Goal: Task Accomplishment & Management: Complete application form

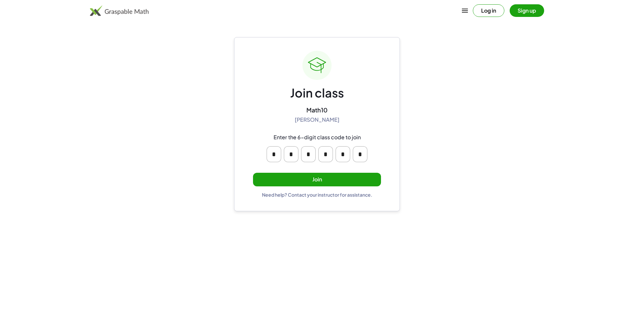
click at [362, 179] on button "Join" at bounding box center [317, 180] width 128 height 14
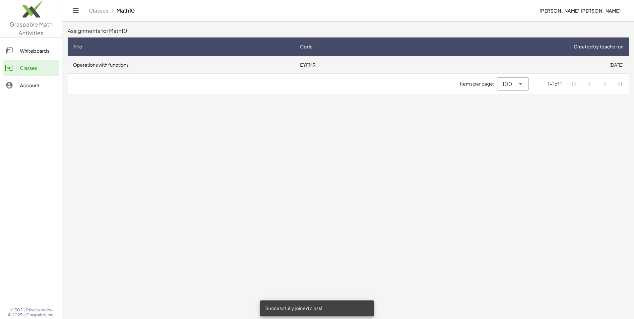
click at [199, 66] on td "Operations with functions" at bounding box center [181, 64] width 227 height 17
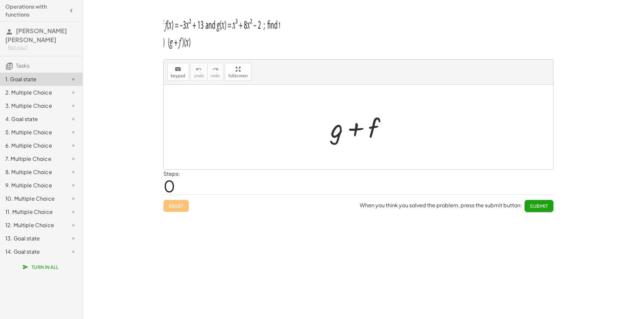
click at [544, 202] on button "Submit" at bounding box center [539, 206] width 29 height 12
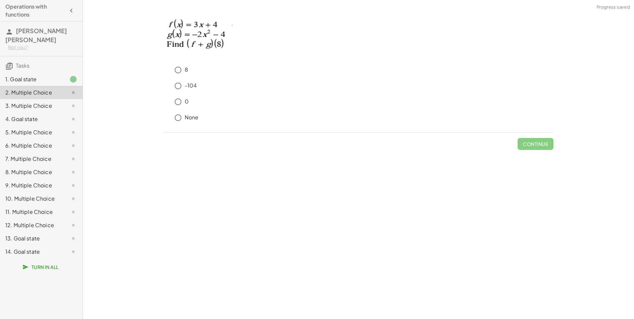
click at [33, 99] on div "1. Goal state" at bounding box center [41, 105] width 83 height 13
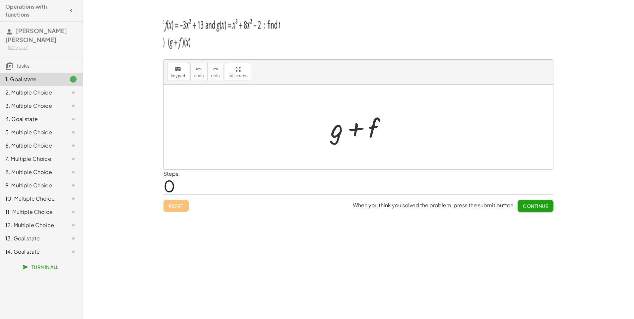
click at [212, 102] on div at bounding box center [358, 127] width 389 height 85
click at [343, 137] on div at bounding box center [361, 127] width 68 height 34
click at [379, 126] on div at bounding box center [361, 127] width 68 height 34
click at [185, 74] on button "keyboard keypad" at bounding box center [178, 72] width 22 height 18
click at [205, 97] on div at bounding box center [358, 127] width 389 height 85
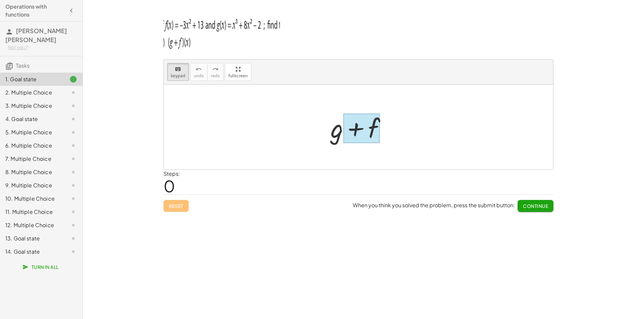
click at [363, 128] on div at bounding box center [361, 129] width 37 height 30
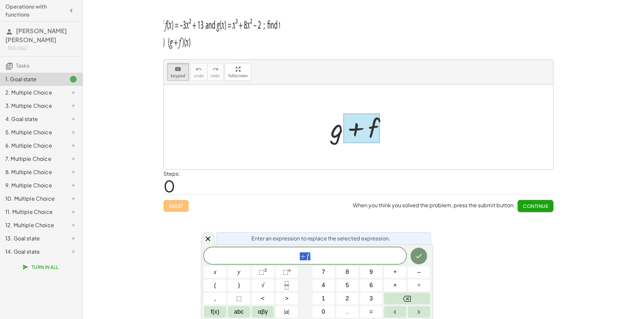
click at [327, 258] on span "+ f" at bounding box center [305, 256] width 202 height 9
click at [305, 255] on span "​" at bounding box center [305, 256] width 4 height 8
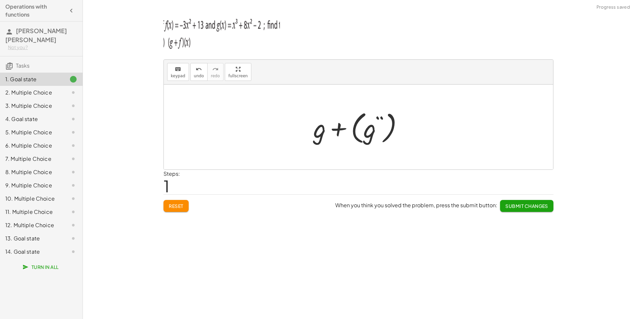
click at [380, 125] on div at bounding box center [361, 127] width 102 height 38
click at [172, 73] on button "keyboard keypad" at bounding box center [178, 72] width 22 height 18
click at [391, 122] on div at bounding box center [361, 127] width 102 height 38
click at [321, 127] on div at bounding box center [319, 127] width 13 height 31
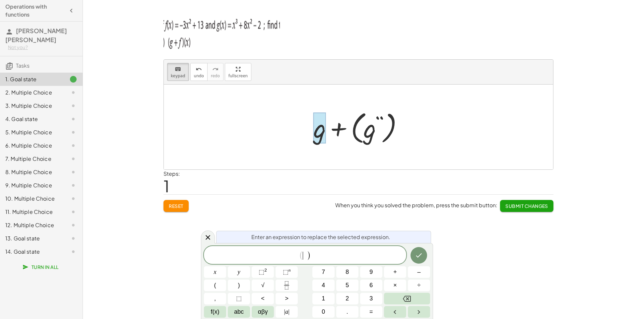
click at [305, 256] on span "​" at bounding box center [305, 256] width 4 height 8
drag, startPoint x: 307, startPoint y: 256, endPoint x: 302, endPoint y: 255, distance: 5.4
click at [302, 255] on span "(" at bounding box center [301, 256] width 4 height 10
click at [307, 256] on span "( g ​ )" at bounding box center [305, 256] width 13 height 10
drag, startPoint x: 307, startPoint y: 256, endPoint x: 299, endPoint y: 260, distance: 8.6
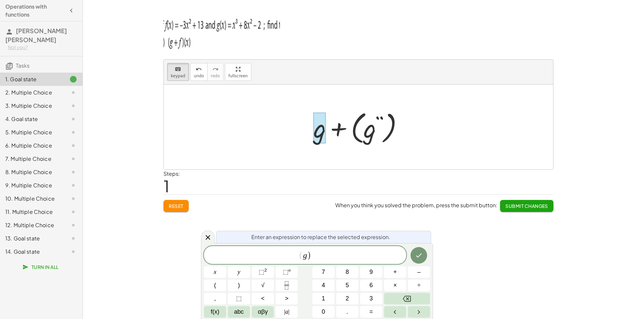
click at [299, 260] on span "(" at bounding box center [301, 256] width 4 height 10
click at [306, 258] on span "g ​" at bounding box center [305, 256] width 4 height 8
drag, startPoint x: 343, startPoint y: 131, endPoint x: 330, endPoint y: 129, distance: 12.4
click at [330, 129] on div at bounding box center [361, 127] width 102 height 38
drag, startPoint x: 330, startPoint y: 129, endPoint x: 348, endPoint y: 131, distance: 17.4
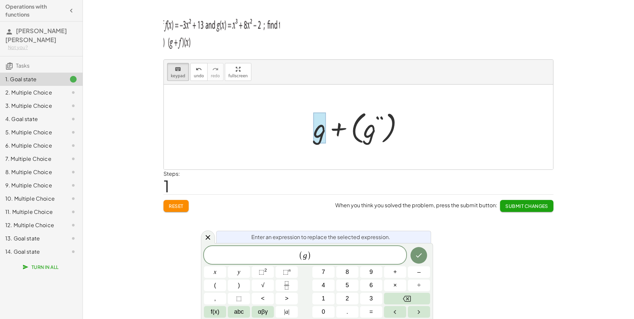
click at [346, 133] on div at bounding box center [361, 127] width 102 height 38
click at [350, 120] on div at bounding box center [361, 127] width 102 height 38
click at [306, 258] on span "g ​" at bounding box center [305, 256] width 4 height 8
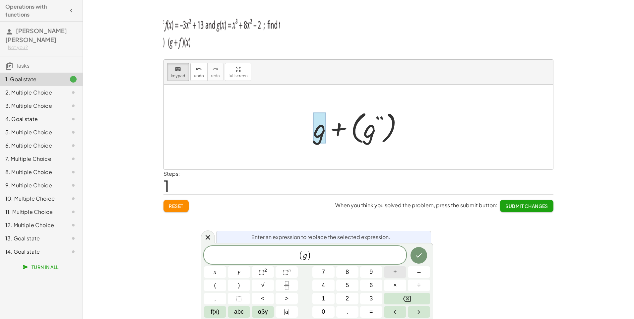
click at [397, 273] on button "+" at bounding box center [395, 272] width 22 height 12
click at [369, 132] on div at bounding box center [361, 127] width 102 height 38
click at [322, 252] on span "( g + f )" at bounding box center [305, 255] width 202 height 11
click at [420, 249] on button "Done" at bounding box center [419, 255] width 17 height 17
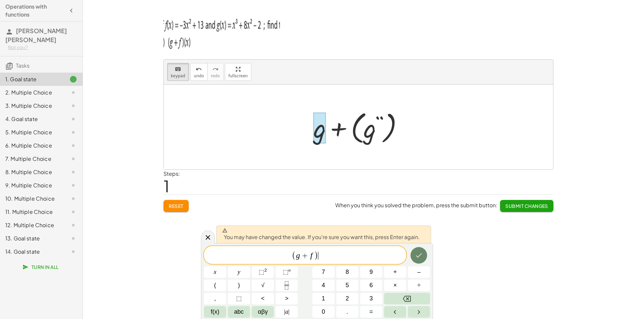
click at [417, 257] on icon "Done" at bounding box center [419, 255] width 8 height 8
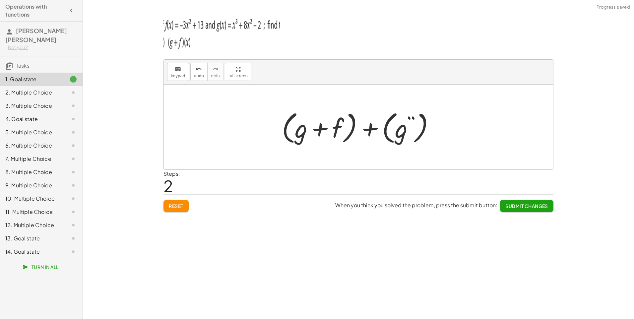
click at [405, 128] on div at bounding box center [361, 127] width 165 height 38
click at [179, 70] on icon "keyboard" at bounding box center [178, 69] width 6 height 8
click at [398, 126] on div at bounding box center [405, 127] width 20 height 31
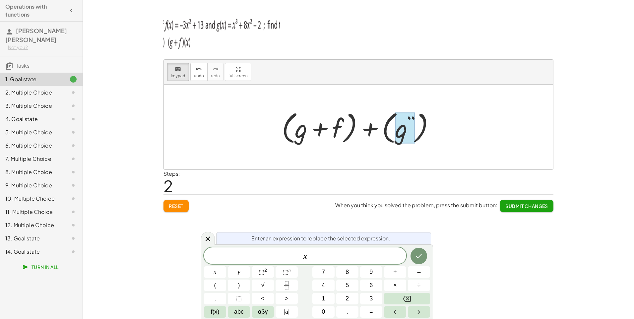
click at [418, 179] on div "Steps: 2" at bounding box center [359, 182] width 390 height 25
click at [422, 259] on icon "Done" at bounding box center [419, 256] width 8 height 8
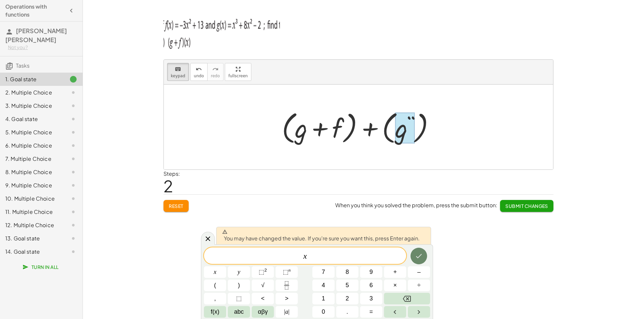
click at [418, 261] on button "Done" at bounding box center [419, 256] width 17 height 17
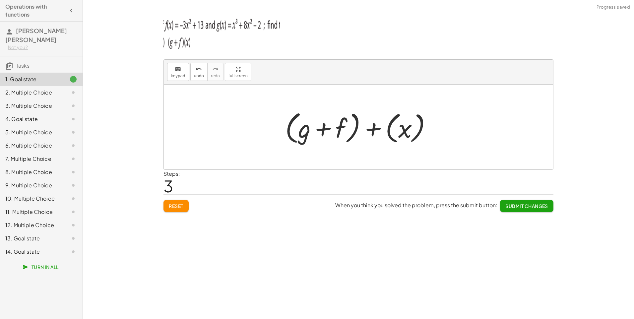
click at [414, 134] on div at bounding box center [361, 127] width 159 height 38
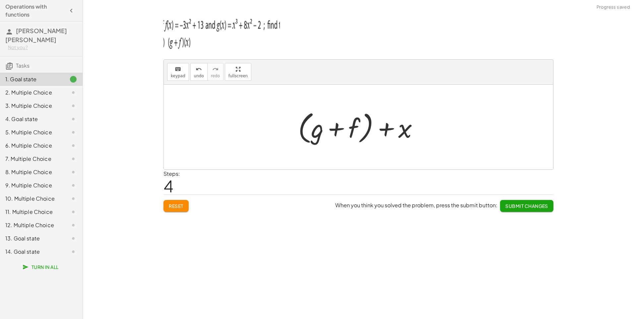
click at [412, 127] on div at bounding box center [361, 127] width 132 height 38
click at [406, 132] on div at bounding box center [361, 127] width 132 height 38
click at [178, 65] on icon "keyboard" at bounding box center [178, 69] width 6 height 8
click at [403, 132] on div at bounding box center [393, 129] width 38 height 30
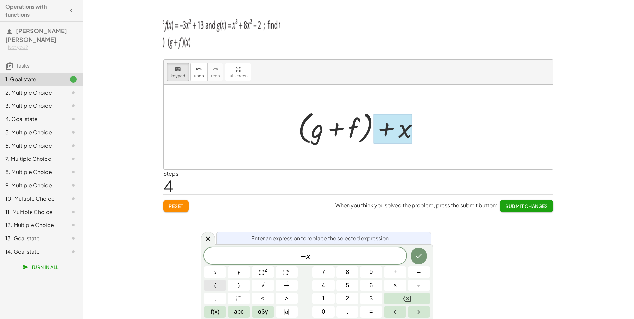
click at [215, 284] on span "(" at bounding box center [215, 285] width 2 height 9
click at [243, 280] on button ")" at bounding box center [239, 286] width 22 height 12
click at [310, 255] on span ")" at bounding box center [312, 256] width 4 height 10
click at [243, 282] on button ")" at bounding box center [239, 286] width 22 height 12
click at [368, 311] on button "=" at bounding box center [371, 312] width 22 height 12
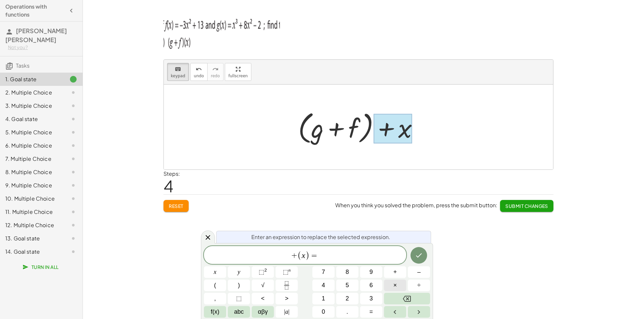
click at [387, 283] on button "×" at bounding box center [395, 286] width 22 height 12
click at [408, 298] on icon "Backspace" at bounding box center [407, 299] width 8 height 6
click at [271, 274] on button "⬚ 2" at bounding box center [263, 272] width 22 height 12
drag, startPoint x: 323, startPoint y: 249, endPoint x: 319, endPoint y: 249, distance: 4.0
click at [319, 249] on span "+ ( x ) = x 2" at bounding box center [305, 254] width 202 height 13
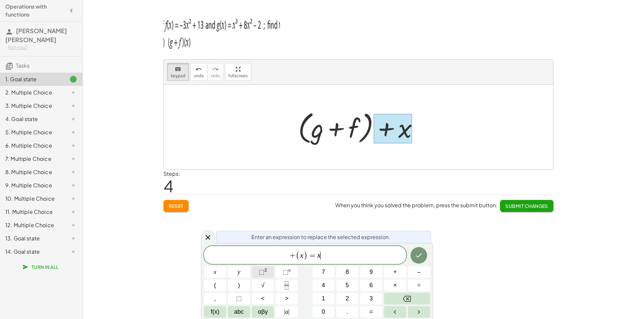
click at [261, 269] on span "⬚" at bounding box center [262, 272] width 6 height 7
click at [320, 252] on span "2" at bounding box center [321, 251] width 4 height 7
click at [321, 249] on span "2" at bounding box center [321, 251] width 4 height 7
click at [324, 258] on span "+ ( x ) = x 3 ​" at bounding box center [305, 254] width 202 height 13
click at [356, 283] on button "5" at bounding box center [347, 286] width 22 height 12
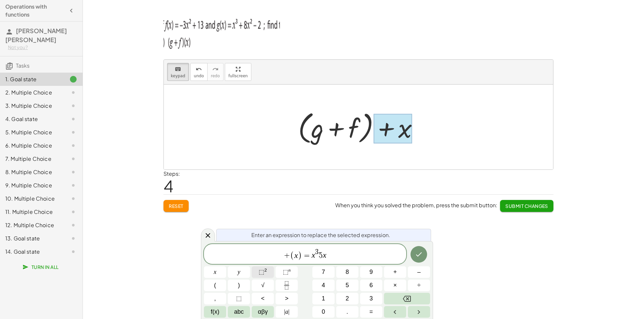
click at [256, 275] on button "⬚ 2" at bounding box center [263, 272] width 22 height 12
click at [397, 271] on button "+" at bounding box center [395, 272] width 22 height 12
click at [420, 252] on icon "Done" at bounding box center [419, 254] width 8 height 8
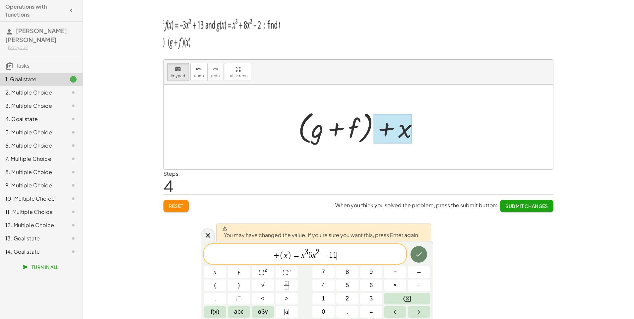
click at [420, 253] on icon "Done" at bounding box center [419, 254] width 8 height 8
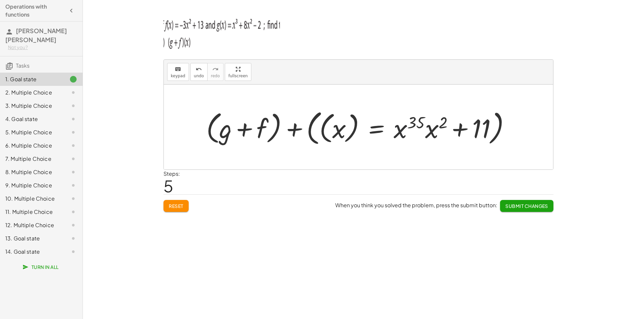
click at [402, 131] on div at bounding box center [361, 127] width 316 height 41
click at [187, 74] on button "keyboard keypad" at bounding box center [178, 72] width 22 height 18
click at [322, 129] on div at bounding box center [361, 127] width 316 height 41
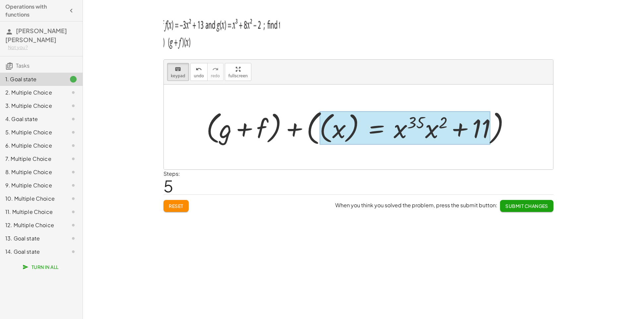
click at [388, 121] on div at bounding box center [404, 128] width 171 height 34
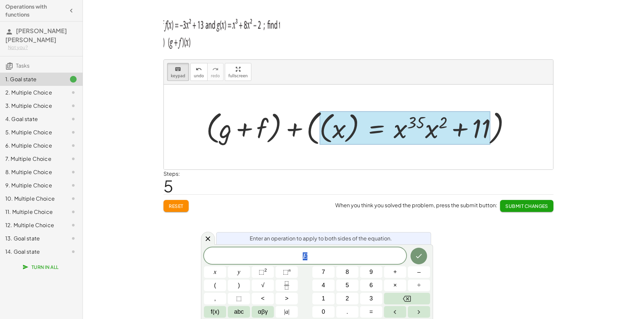
drag, startPoint x: 307, startPoint y: 253, endPoint x: 294, endPoint y: 250, distance: 13.8
click at [424, 251] on button "Done" at bounding box center [419, 256] width 17 height 17
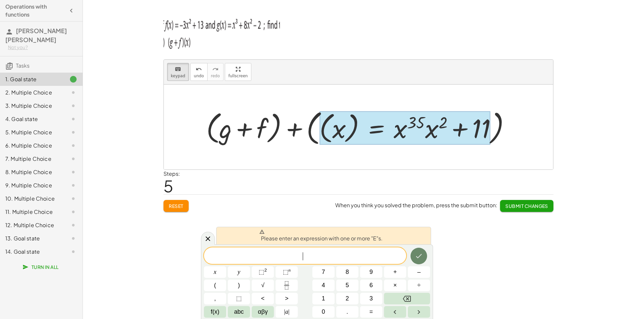
click at [424, 251] on button "Done" at bounding box center [419, 256] width 17 height 17
click at [335, 126] on div at bounding box center [404, 128] width 171 height 34
click at [334, 126] on div at bounding box center [404, 128] width 171 height 34
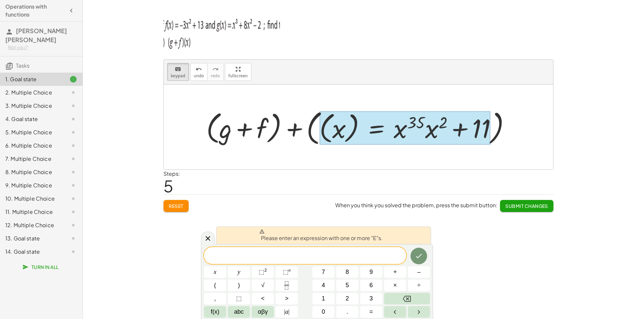
drag, startPoint x: 334, startPoint y: 126, endPoint x: 356, endPoint y: 130, distance: 21.9
click at [356, 130] on div at bounding box center [404, 128] width 171 height 34
click at [458, 249] on div "keyboard keypad undo undo redo redo fullscreen + g + f + g + ( · g · ¨ ) + ( + …" at bounding box center [358, 159] width 551 height 319
click at [201, 212] on div "Reset When you think you solved the problem, press the submit button: Submit Ch…" at bounding box center [359, 203] width 390 height 18
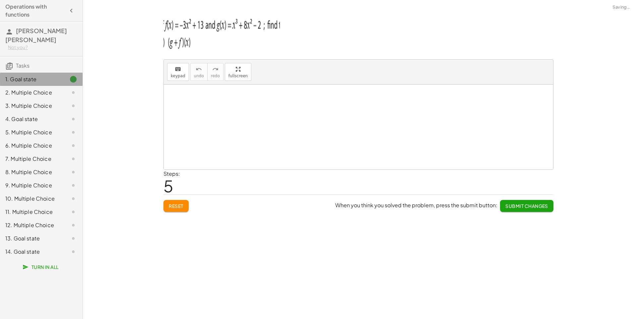
click at [16, 75] on div "1. Goal state" at bounding box center [31, 79] width 53 height 8
click at [179, 70] on icon "keyboard" at bounding box center [178, 69] width 6 height 8
click at [330, 87] on div at bounding box center [358, 127] width 389 height 85
click at [331, 113] on div at bounding box center [358, 127] width 389 height 85
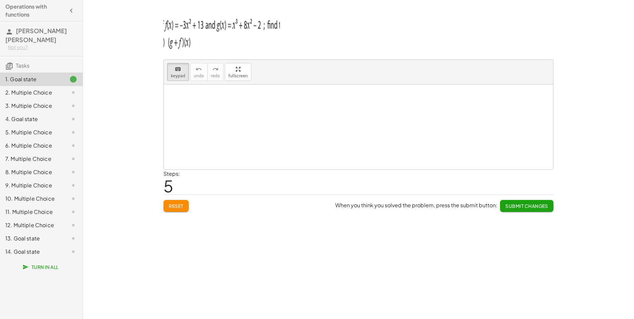
drag, startPoint x: 331, startPoint y: 113, endPoint x: 263, endPoint y: 117, distance: 67.8
click at [323, 114] on div at bounding box center [358, 127] width 389 height 85
click at [263, 117] on div at bounding box center [358, 127] width 389 height 85
click at [262, 117] on div at bounding box center [358, 127] width 389 height 85
click at [241, 130] on div at bounding box center [358, 127] width 389 height 85
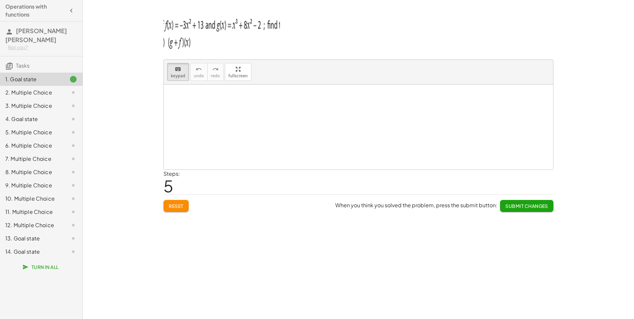
drag, startPoint x: 205, startPoint y: 169, endPoint x: 153, endPoint y: 202, distance: 61.1
click at [0, 0] on div "keyboard keypad undo undo redo redo fullscreen × Steps: 5 Reset When you think …" at bounding box center [0, 0] width 0 height 0
click at [173, 207] on span "Reset" at bounding box center [176, 206] width 15 height 6
click at [336, 131] on div at bounding box center [361, 127] width 68 height 34
click at [362, 133] on div at bounding box center [359, 128] width 23 height 19
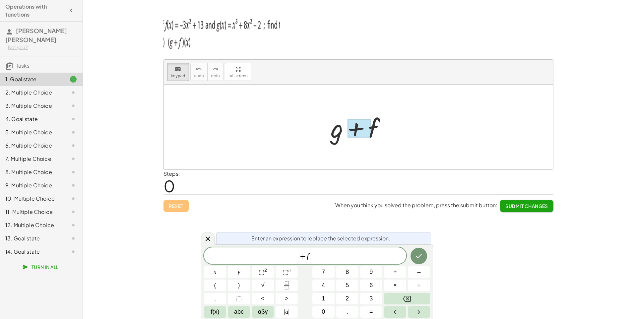
click at [341, 125] on div at bounding box center [361, 127] width 68 height 34
click at [341, 136] on div at bounding box center [361, 127] width 68 height 34
drag, startPoint x: 361, startPoint y: 204, endPoint x: 274, endPoint y: 194, distance: 87.2
click at [360, 203] on span "When you think you solved the problem, press the submit button:" at bounding box center [416, 205] width 162 height 7
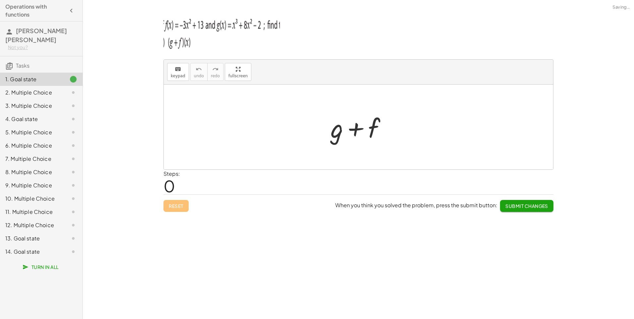
drag, startPoint x: 341, startPoint y: 138, endPoint x: 316, endPoint y: 137, distance: 24.6
click at [341, 138] on div at bounding box center [361, 127] width 68 height 34
click at [169, 75] on button "keyboard keypad" at bounding box center [178, 72] width 22 height 18
click at [334, 134] on div at bounding box center [337, 127] width 13 height 31
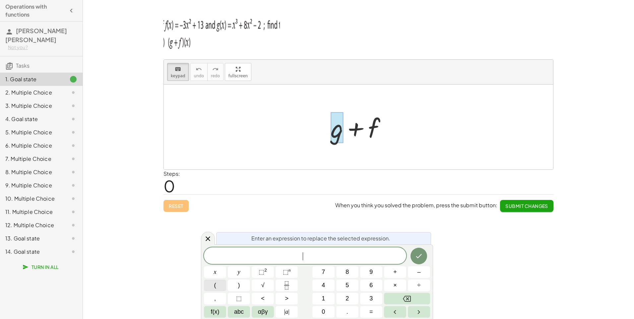
click at [221, 290] on button "(" at bounding box center [215, 286] width 22 height 12
click at [395, 274] on span "+" at bounding box center [395, 272] width 4 height 9
click at [247, 290] on button ")" at bounding box center [239, 286] width 22 height 12
click at [413, 259] on button "Done" at bounding box center [419, 255] width 17 height 17
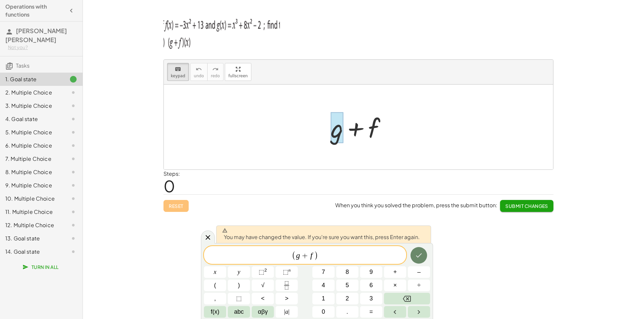
click at [413, 259] on button "Done" at bounding box center [419, 255] width 17 height 17
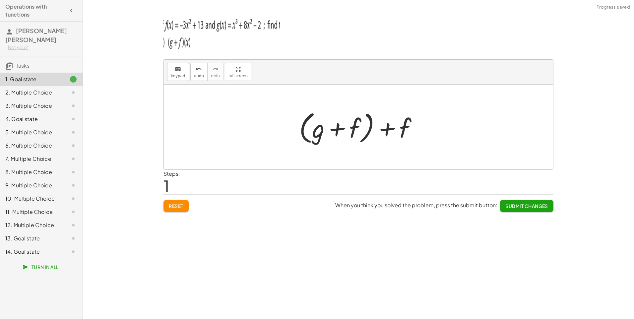
click at [386, 128] on div at bounding box center [361, 127] width 130 height 38
click at [183, 75] on span "keypad" at bounding box center [178, 76] width 15 height 5
click at [394, 131] on div at bounding box center [393, 129] width 37 height 30
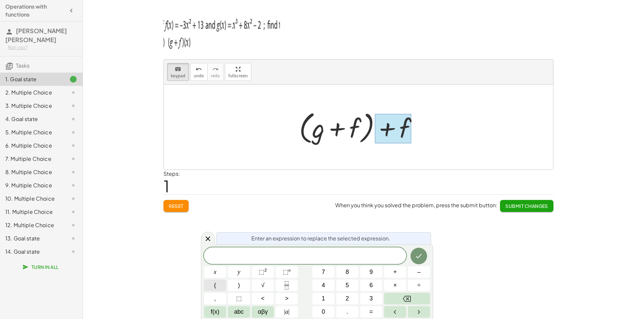
click at [217, 288] on button "(" at bounding box center [215, 286] width 22 height 12
click at [173, 208] on span "Reset" at bounding box center [176, 206] width 15 height 6
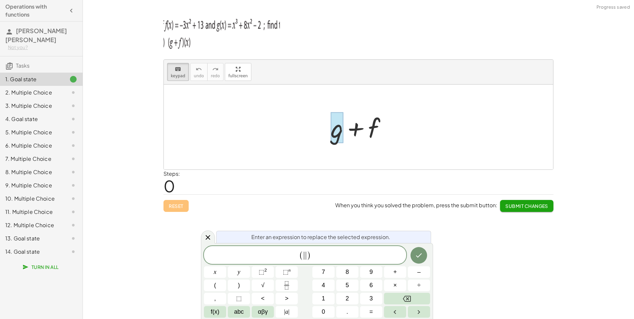
click at [341, 129] on div at bounding box center [337, 127] width 13 height 31
click at [219, 285] on button "(" at bounding box center [215, 286] width 22 height 12
click at [245, 283] on button ")" at bounding box center [239, 286] width 22 height 12
click at [374, 309] on button "=" at bounding box center [371, 312] width 22 height 12
click at [411, 266] on div "f ( x ) = x y ⬚ 2 ⬚ n 7 8 9 + – ( ) √ 4 5 6 × ÷ , ⬚ < > 1 2 3 f(x) abc αβγ | a …" at bounding box center [317, 282] width 226 height 72
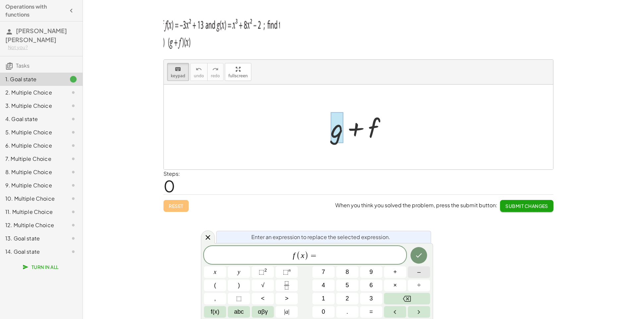
click at [413, 275] on button "–" at bounding box center [419, 272] width 22 height 12
click at [258, 276] on button "⬚ 2" at bounding box center [263, 272] width 22 height 12
click at [394, 272] on span "+" at bounding box center [395, 272] width 4 height 9
click at [413, 255] on button "Done" at bounding box center [419, 254] width 17 height 17
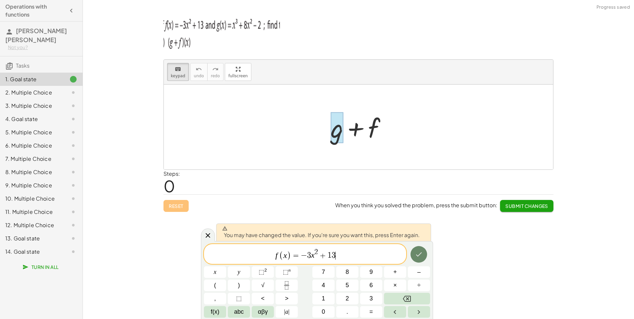
click at [413, 255] on button "Done" at bounding box center [419, 254] width 17 height 17
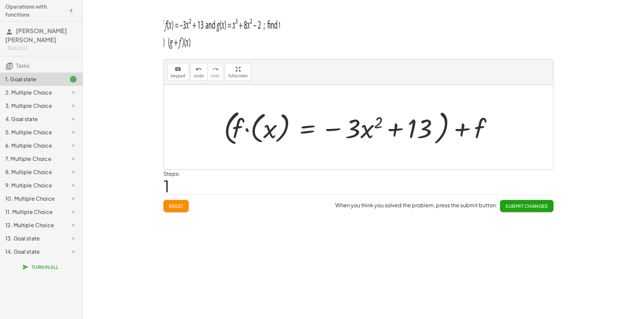
click at [466, 126] on div at bounding box center [361, 127] width 281 height 41
click at [176, 74] on span "keypad" at bounding box center [178, 76] width 15 height 5
click at [462, 132] on div at bounding box center [468, 129] width 37 height 30
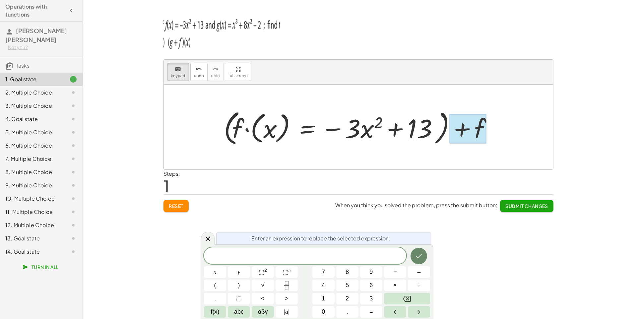
click at [425, 258] on button "Done" at bounding box center [419, 256] width 17 height 17
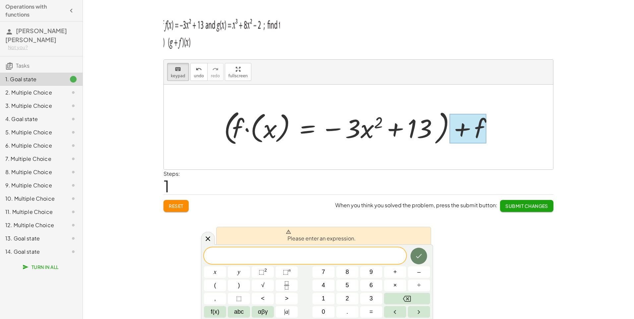
click at [423, 256] on button "Done" at bounding box center [419, 256] width 17 height 17
click at [458, 240] on div "keyboard keypad undo undo redo redo fullscreen + g + f + f + ( · f · ( x ) = − …" at bounding box center [358, 159] width 551 height 319
click at [412, 294] on button "Backspace" at bounding box center [407, 299] width 46 height 12
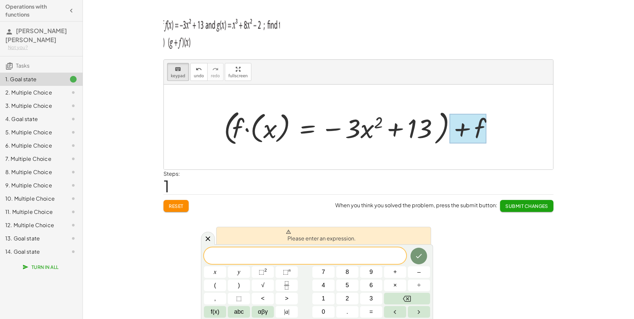
click at [177, 206] on span "Reset" at bounding box center [176, 206] width 15 height 6
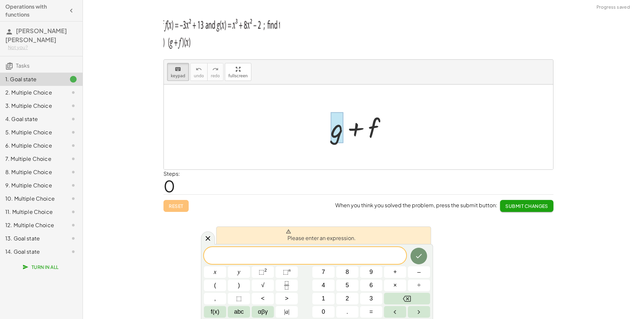
click at [336, 134] on div at bounding box center [337, 127] width 13 height 31
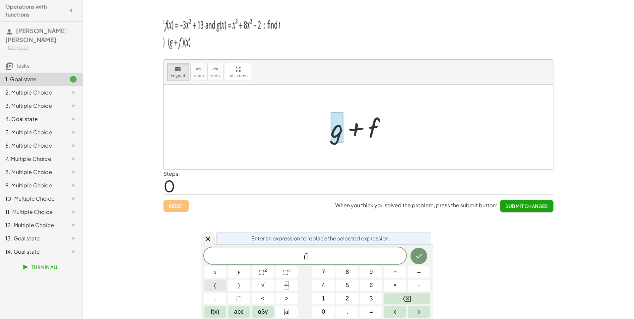
click at [213, 284] on button "(" at bounding box center [215, 286] width 22 height 12
click at [246, 283] on button ")" at bounding box center [239, 286] width 22 height 12
click at [365, 311] on button "=" at bounding box center [371, 312] width 22 height 12
click at [420, 270] on span "–" at bounding box center [418, 272] width 3 height 9
click at [367, 295] on button "3" at bounding box center [371, 299] width 22 height 12
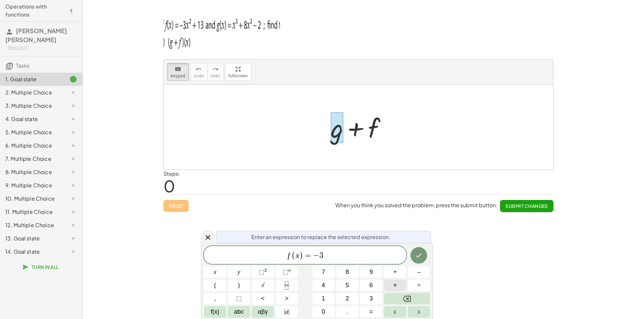
click at [388, 286] on button "×" at bounding box center [395, 286] width 22 height 12
click at [422, 273] on button "–" at bounding box center [419, 272] width 22 height 12
click at [413, 301] on button "Backspace" at bounding box center [407, 299] width 46 height 12
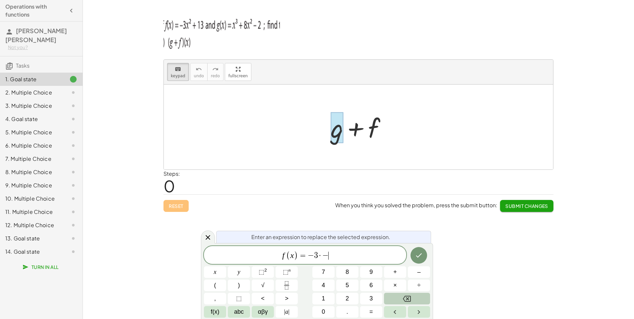
click at [413, 301] on button "Backspace" at bounding box center [407, 299] width 46 height 12
click at [271, 267] on button "⬚ 2" at bounding box center [263, 272] width 22 height 12
click at [418, 256] on icon "Done" at bounding box center [419, 254] width 6 height 4
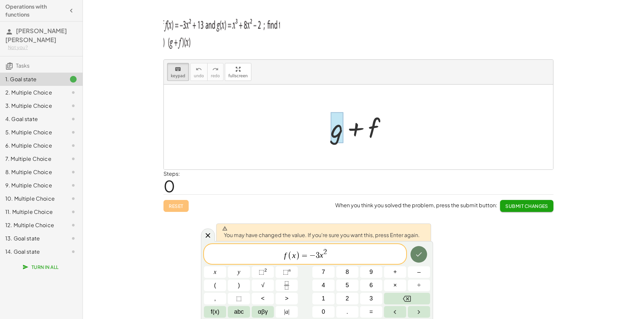
click at [416, 250] on button "Done" at bounding box center [419, 254] width 17 height 17
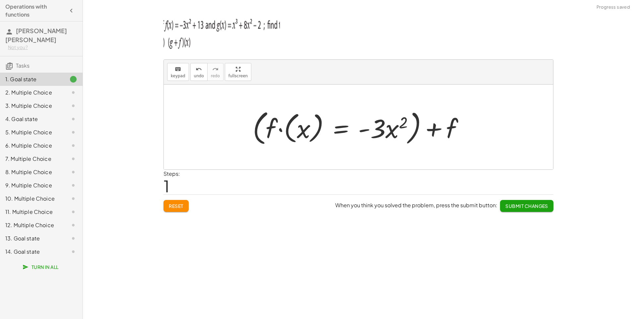
click at [450, 132] on div at bounding box center [361, 127] width 224 height 41
click at [169, 67] on button "keyboard keypad" at bounding box center [178, 72] width 22 height 18
click at [442, 119] on div at bounding box center [439, 129] width 37 height 30
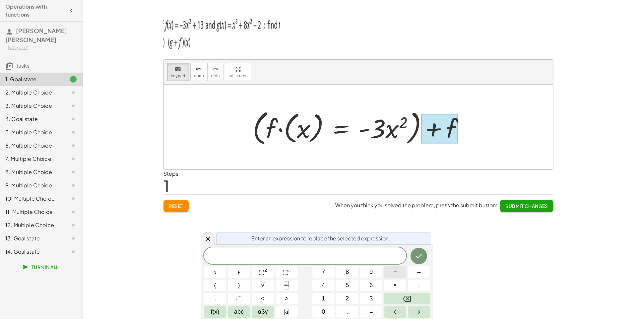
click at [401, 269] on button "+" at bounding box center [395, 272] width 22 height 12
click at [417, 255] on icon "Done" at bounding box center [419, 256] width 8 height 8
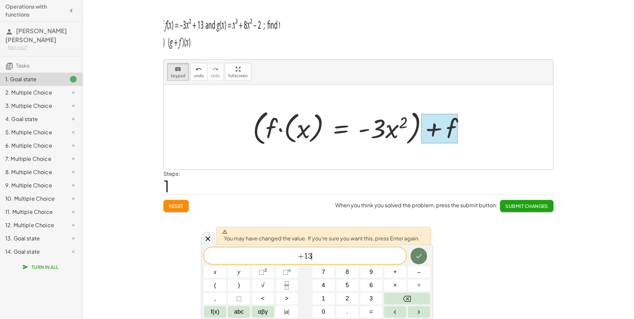
click at [417, 255] on icon "Done" at bounding box center [419, 256] width 8 height 8
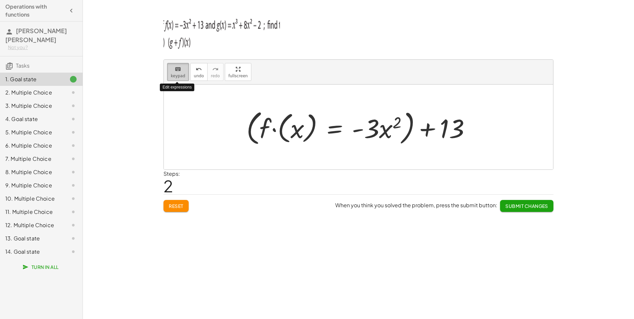
click at [182, 76] on span "keypad" at bounding box center [178, 76] width 15 height 5
click at [267, 127] on div at bounding box center [361, 127] width 236 height 41
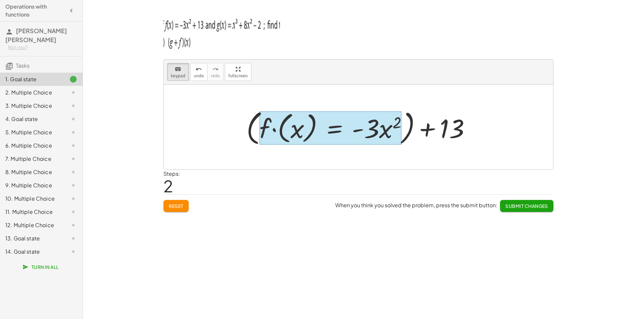
click at [325, 124] on div at bounding box center [330, 128] width 142 height 34
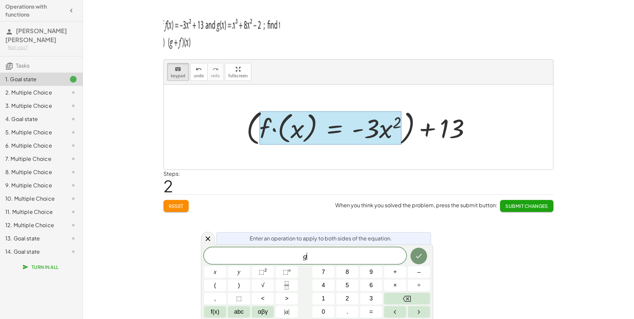
click at [177, 201] on button "Reset" at bounding box center [176, 206] width 25 height 12
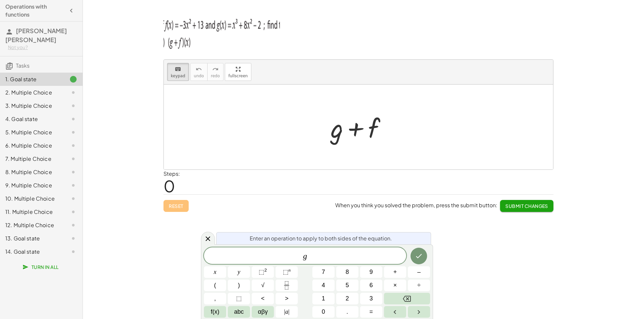
click at [298, 259] on span "g" at bounding box center [305, 256] width 202 height 9
click at [340, 128] on div at bounding box center [337, 127] width 13 height 31
click at [219, 281] on button "(" at bounding box center [215, 286] width 22 height 12
click at [400, 276] on button "+" at bounding box center [395, 272] width 22 height 12
click at [246, 281] on button ")" at bounding box center [239, 286] width 22 height 12
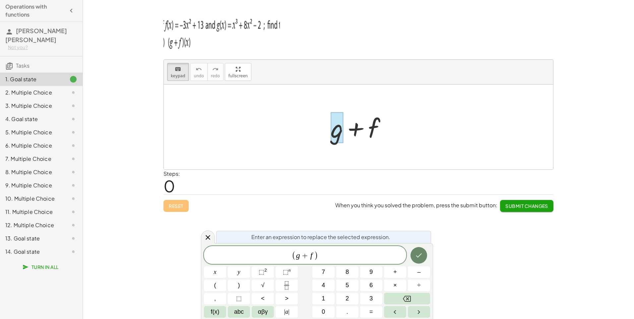
click at [415, 250] on button "Done" at bounding box center [419, 255] width 17 height 17
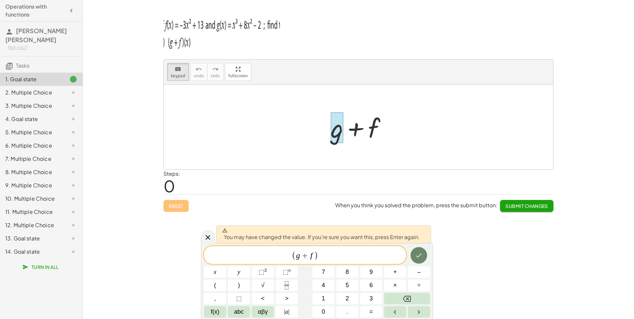
click at [415, 250] on button "Done" at bounding box center [419, 255] width 17 height 17
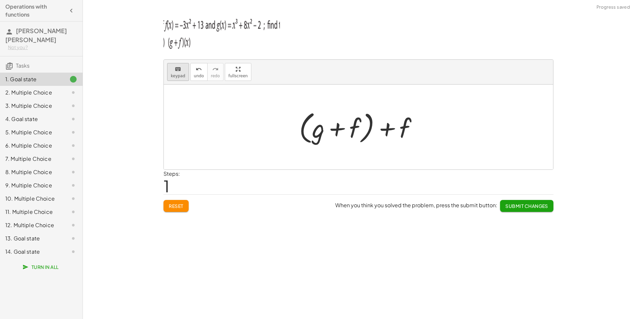
click at [180, 69] on icon "keyboard" at bounding box center [178, 69] width 6 height 8
click at [407, 121] on div at bounding box center [393, 129] width 37 height 30
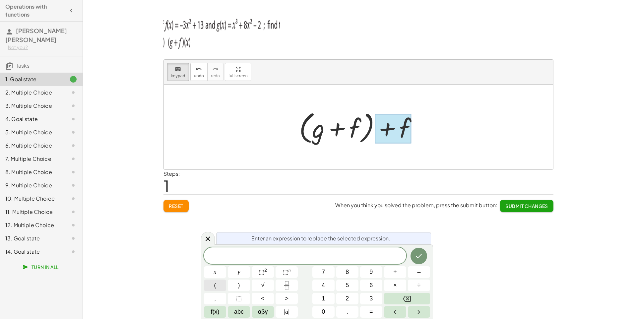
click at [206, 285] on button "(" at bounding box center [215, 286] width 22 height 12
click at [247, 280] on button ")" at bounding box center [239, 286] width 22 height 12
click at [372, 312] on span "=" at bounding box center [372, 311] width 4 height 9
click at [262, 268] on span "⬚ 2" at bounding box center [263, 272] width 8 height 9
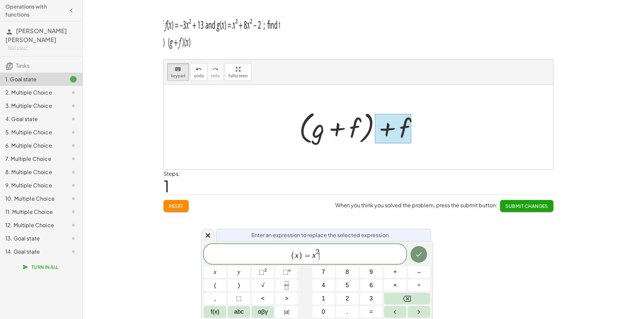
click at [317, 248] on span "( x ) = x 2 ​" at bounding box center [305, 254] width 202 height 13
click at [320, 251] on span "( x ) = x 2 ​" at bounding box center [305, 254] width 202 height 13
click at [320, 250] on span "( x ) = x 2 ​" at bounding box center [305, 254] width 202 height 13
click at [320, 247] on div "( x ) = x 2 ​" at bounding box center [305, 254] width 202 height 20
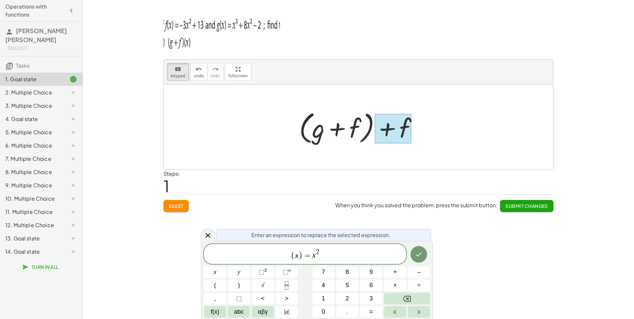
click at [318, 248] on div "( x ) = x 2 ​" at bounding box center [305, 254] width 202 height 20
click at [391, 299] on button "Backspace" at bounding box center [407, 299] width 46 height 12
click at [365, 297] on button "3" at bounding box center [371, 299] width 22 height 12
click at [318, 258] on span "( x ) = x 3 ​" at bounding box center [305, 254] width 202 height 13
click at [321, 258] on span "( x ) = x 3 ​" at bounding box center [305, 254] width 202 height 13
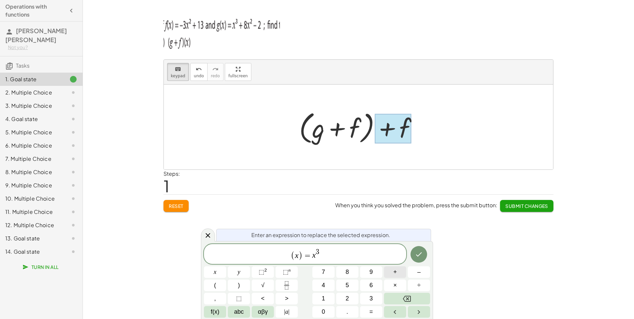
click at [398, 273] on button "+" at bounding box center [395, 272] width 22 height 12
click at [264, 272] on span "⬚" at bounding box center [262, 272] width 6 height 7
click at [399, 272] on button "+" at bounding box center [395, 272] width 22 height 12
click at [333, 295] on button "1" at bounding box center [323, 299] width 22 height 12
click at [334, 296] on button "1" at bounding box center [323, 299] width 22 height 12
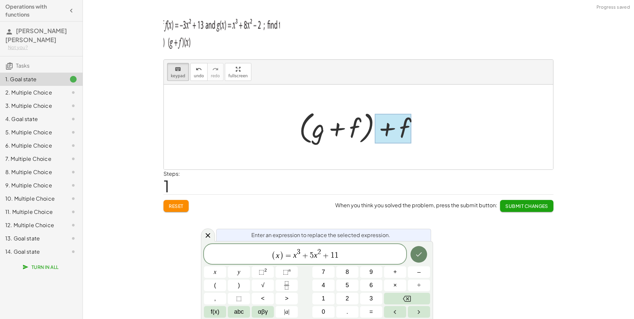
click at [415, 258] on button "Done" at bounding box center [419, 254] width 17 height 17
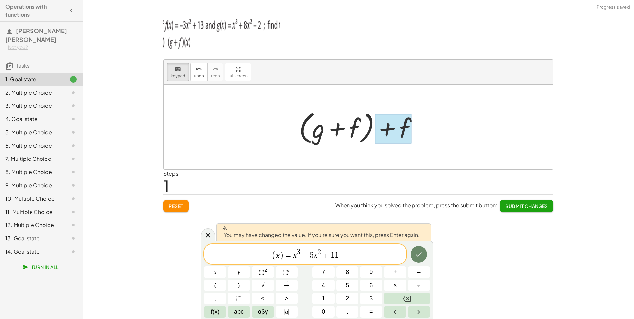
click at [415, 258] on button "Done" at bounding box center [419, 254] width 17 height 17
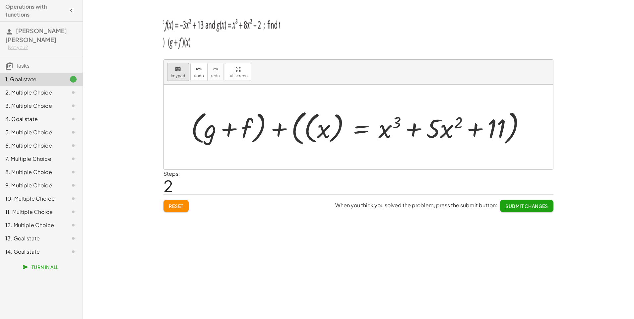
click at [180, 67] on div "keyboard" at bounding box center [178, 69] width 15 height 8
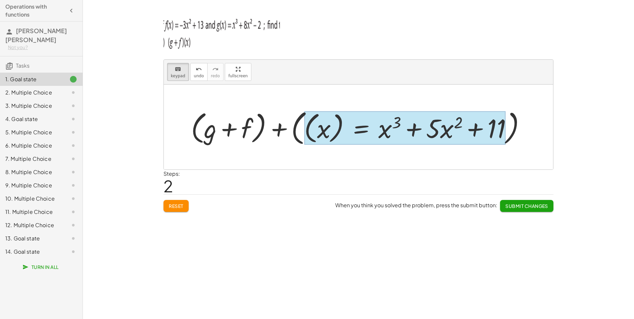
click at [369, 136] on div at bounding box center [405, 128] width 202 height 34
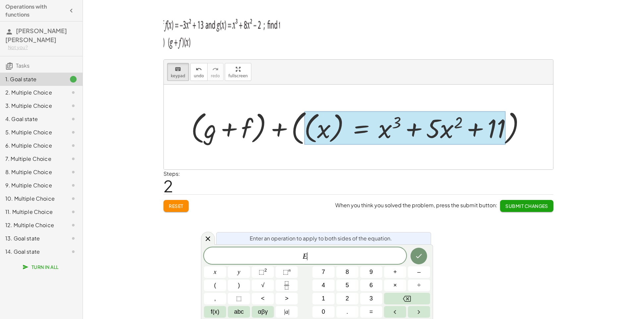
click at [412, 219] on div "keyboard keypad undo undo redo redo fullscreen + g + f + ( + g + f ) + f + ( + …" at bounding box center [358, 159] width 551 height 319
click at [420, 254] on icon "Done" at bounding box center [419, 256] width 8 height 8
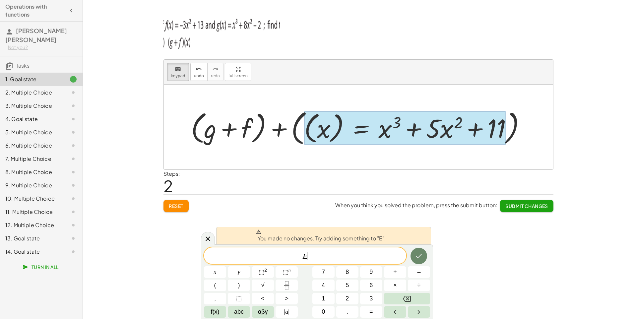
click at [420, 254] on icon "Done" at bounding box center [419, 256] width 8 height 8
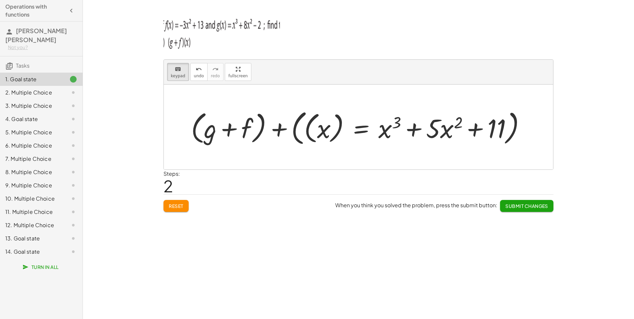
click at [550, 210] on button "Submit Changes" at bounding box center [526, 206] width 53 height 12
click at [38, 89] on div "2. Multiple Choice" at bounding box center [31, 93] width 53 height 8
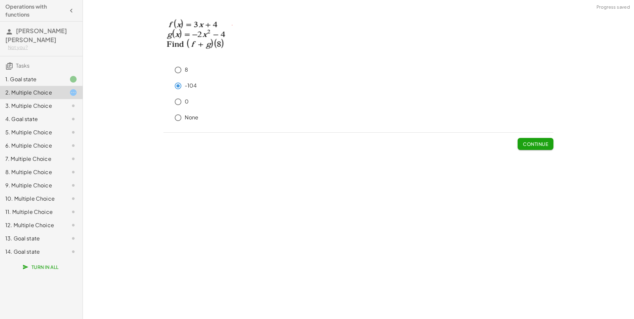
click at [543, 143] on span "Continue" at bounding box center [535, 144] width 25 height 6
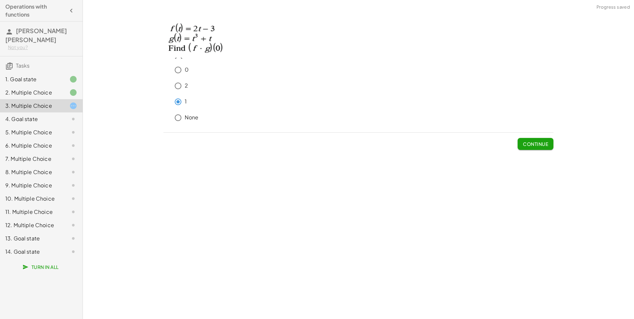
click at [542, 146] on span "Continue" at bounding box center [535, 144] width 25 height 6
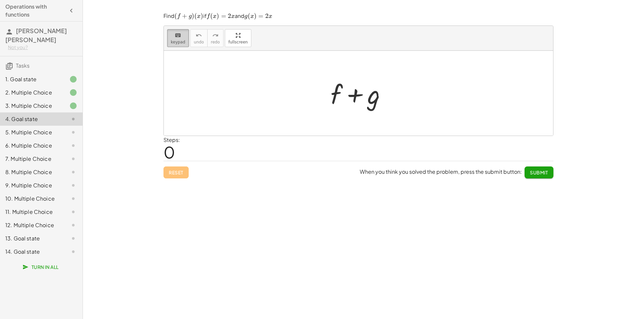
click at [187, 37] on button "keyboard keypad" at bounding box center [178, 38] width 22 height 18
click at [336, 93] on div at bounding box center [337, 94] width 12 height 31
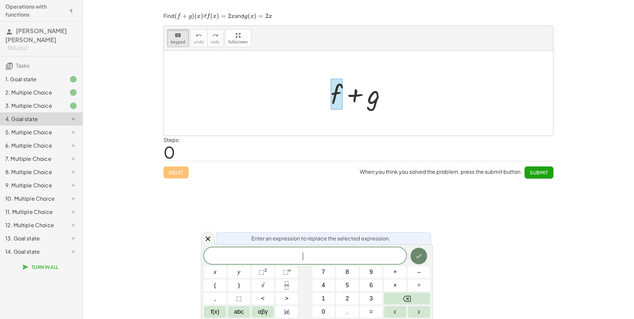
click at [419, 258] on icon "Done" at bounding box center [419, 256] width 8 height 8
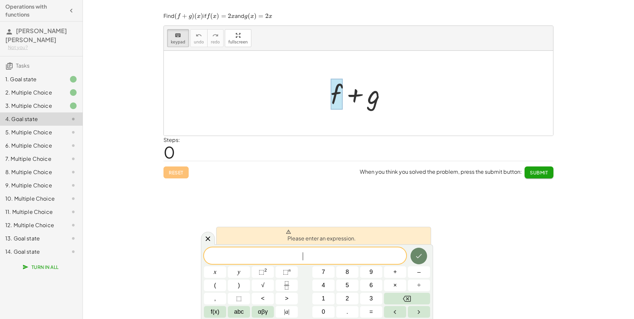
click at [417, 254] on icon "Done" at bounding box center [419, 256] width 8 height 8
click at [376, 252] on span "​" at bounding box center [305, 256] width 202 height 9
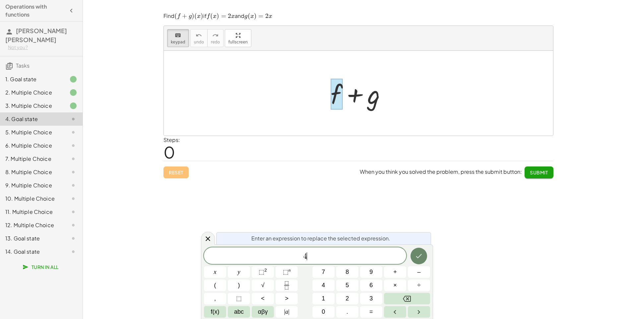
click at [414, 256] on button "Done" at bounding box center [419, 256] width 17 height 17
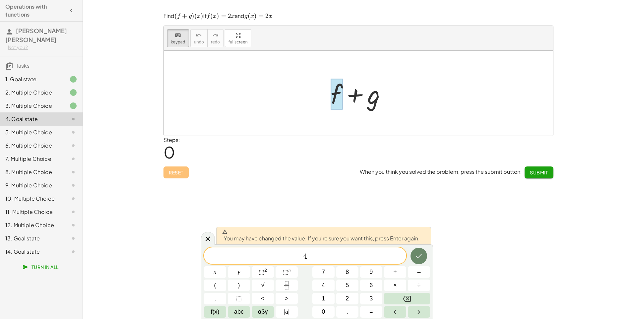
click at [414, 256] on button "Done" at bounding box center [419, 256] width 17 height 17
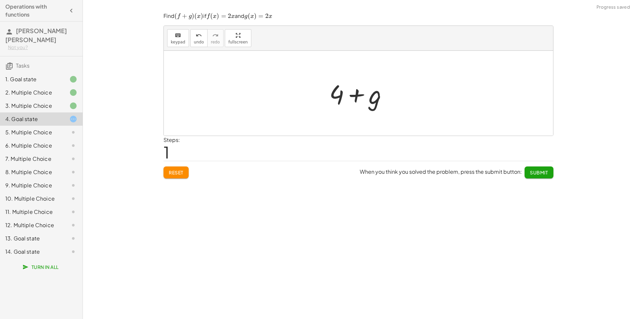
click at [372, 95] on div at bounding box center [361, 93] width 70 height 34
click at [176, 41] on span "keypad" at bounding box center [178, 42] width 15 height 5
click at [377, 100] on div at bounding box center [362, 95] width 37 height 30
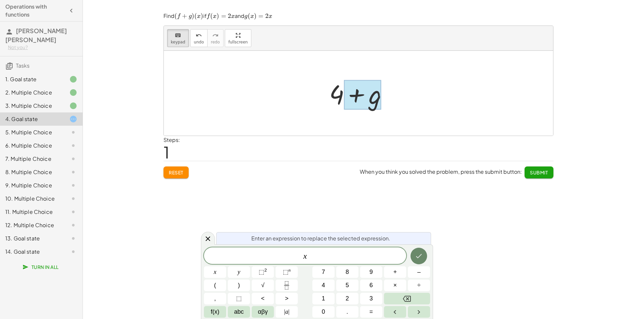
click at [417, 258] on icon "Done" at bounding box center [419, 256] width 8 height 8
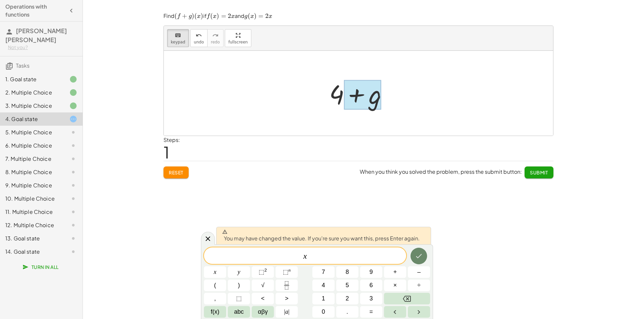
click at [417, 258] on icon "Done" at bounding box center [419, 256] width 8 height 8
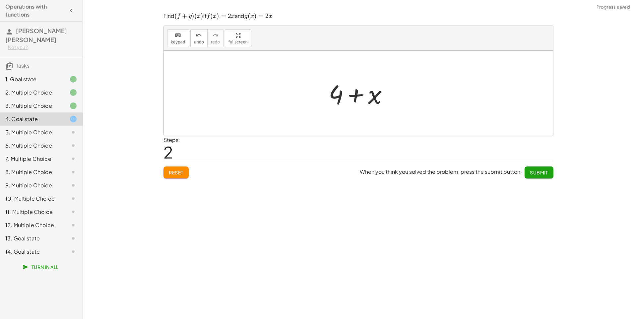
click at [359, 89] on div at bounding box center [360, 93] width 71 height 34
click at [359, 98] on div at bounding box center [360, 93] width 71 height 34
click at [185, 34] on button "keyboard keypad" at bounding box center [178, 38] width 22 height 18
click at [361, 102] on div at bounding box center [362, 95] width 38 height 30
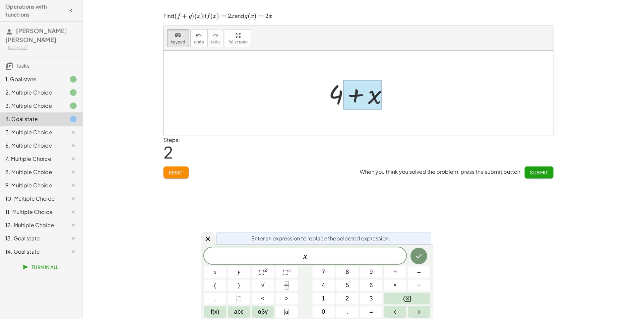
click at [419, 258] on icon "Done" at bounding box center [419, 256] width 8 height 8
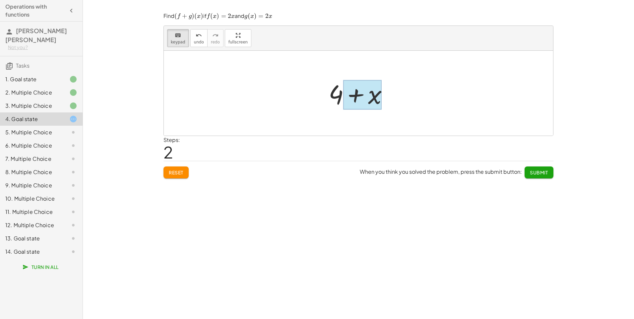
click at [362, 90] on div at bounding box center [362, 95] width 38 height 30
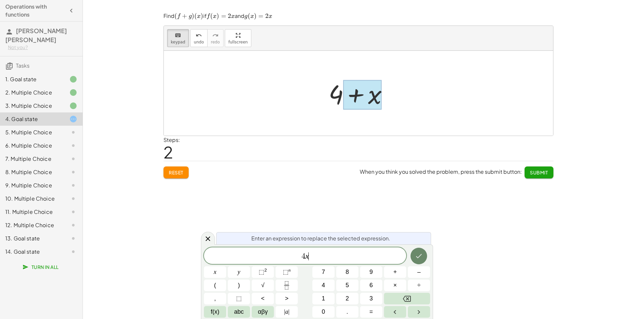
click at [415, 255] on button "Done" at bounding box center [419, 256] width 17 height 17
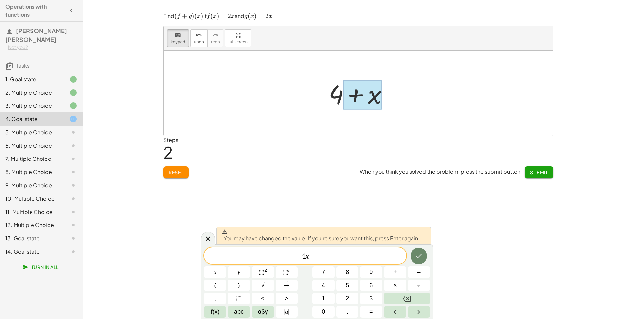
click at [413, 257] on button "Done" at bounding box center [419, 256] width 17 height 17
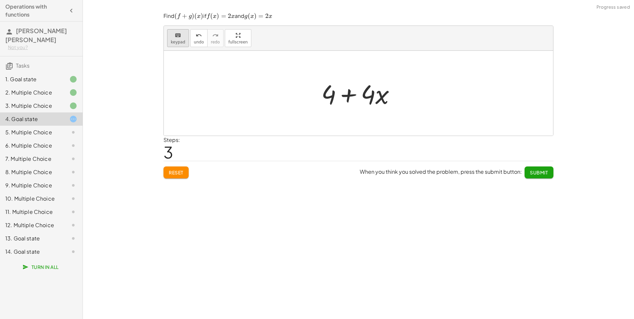
click at [178, 33] on icon "keyboard" at bounding box center [178, 36] width 6 height 8
click at [331, 94] on div at bounding box center [328, 94] width 15 height 31
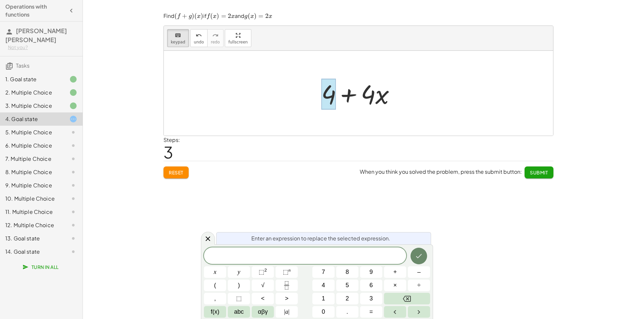
click at [411, 254] on button "Done" at bounding box center [419, 256] width 17 height 17
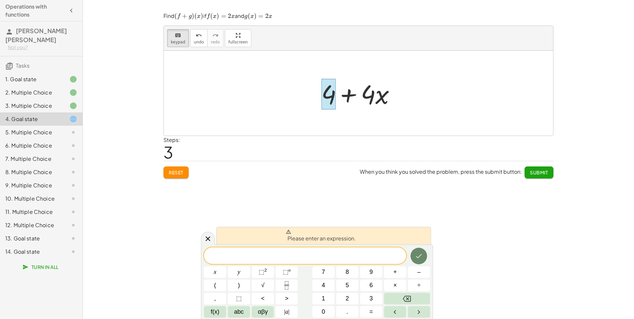
click at [411, 254] on button "Done" at bounding box center [419, 256] width 17 height 17
click at [376, 310] on button "=" at bounding box center [371, 312] width 22 height 12
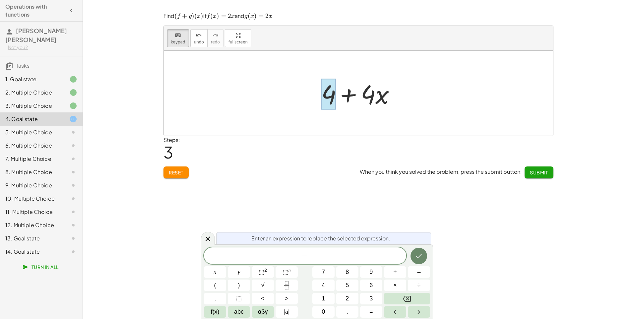
click at [415, 254] on icon "Done" at bounding box center [419, 256] width 8 height 8
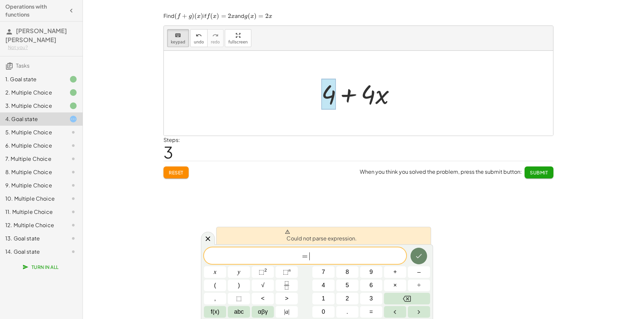
click at [415, 254] on icon "Done" at bounding box center [419, 256] width 8 height 8
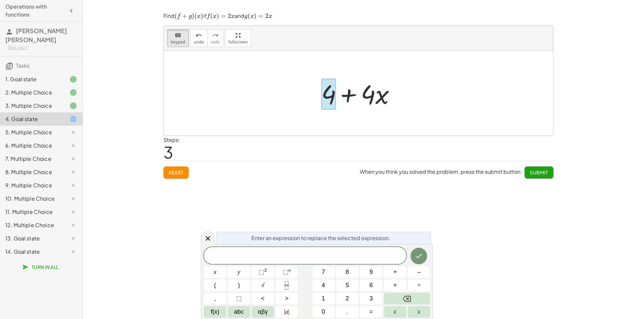
click at [368, 197] on div "keyboard keypad undo undo redo redo fullscreen + g + f + ( + g + f ) + f + ( + …" at bounding box center [358, 159] width 551 height 319
click at [188, 177] on button "Reset" at bounding box center [176, 173] width 25 height 12
click at [333, 96] on div at bounding box center [337, 94] width 12 height 31
click at [302, 260] on span "f" at bounding box center [305, 256] width 202 height 9
click at [207, 288] on button "(" at bounding box center [215, 286] width 22 height 12
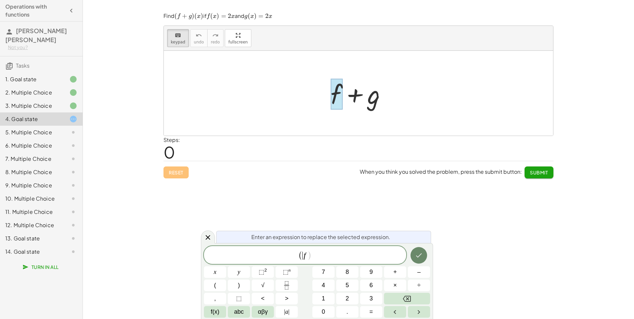
click at [416, 257] on icon "Done" at bounding box center [419, 255] width 8 height 8
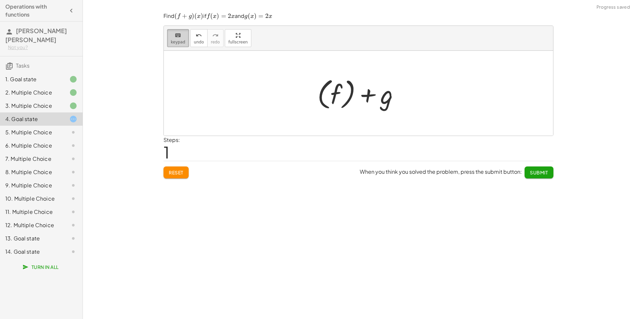
click at [185, 38] on button "keyboard keypad" at bounding box center [178, 38] width 22 height 18
click at [376, 98] on div at bounding box center [374, 95] width 37 height 30
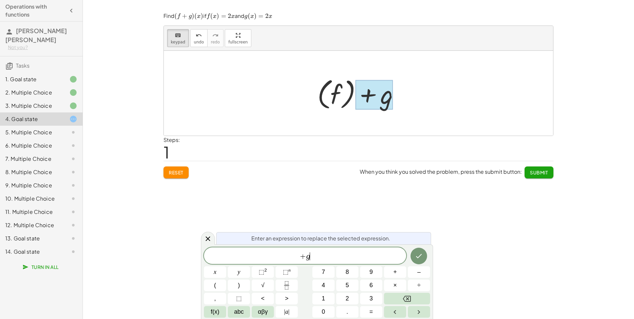
click at [311, 254] on span "+ g ​" at bounding box center [305, 256] width 202 height 9
click at [241, 287] on button ")" at bounding box center [239, 286] width 22 height 12
click at [418, 256] on icon "Done" at bounding box center [419, 255] width 8 height 8
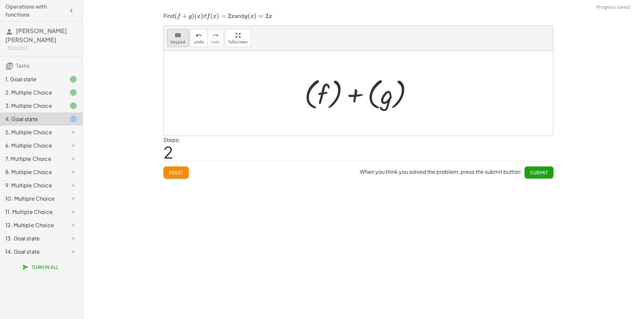
click at [179, 36] on icon "keyboard" at bounding box center [178, 36] width 6 height 8
click at [174, 174] on span "Reset" at bounding box center [176, 173] width 15 height 6
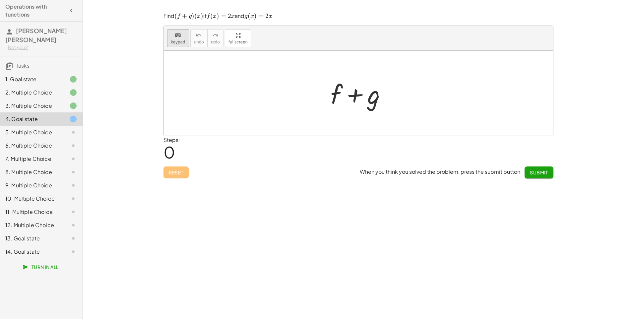
click at [181, 34] on div "keyboard" at bounding box center [178, 35] width 15 height 8
click at [0, 0] on div "Find ﻿ ( f + g ) ( x ) (f+g)(x) ( f + g ) ( x ) ﻿ if ﻿ f ( x ) = 2 x f(x)=2x f …" at bounding box center [0, 0] width 0 height 0
click at [179, 41] on span "keypad" at bounding box center [178, 42] width 15 height 5
click at [331, 99] on div at bounding box center [337, 94] width 12 height 31
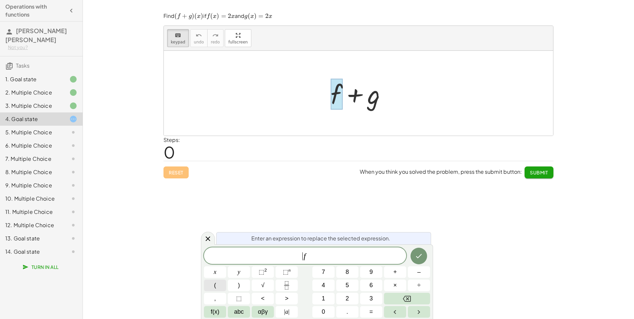
click at [221, 281] on button "(" at bounding box center [215, 286] width 22 height 12
click at [311, 253] on span ")" at bounding box center [309, 256] width 4 height 10
click at [306, 257] on span "f ​" at bounding box center [305, 256] width 5 height 8
click at [394, 273] on span "+" at bounding box center [395, 272] width 4 height 9
click at [243, 286] on button ")" at bounding box center [239, 286] width 22 height 12
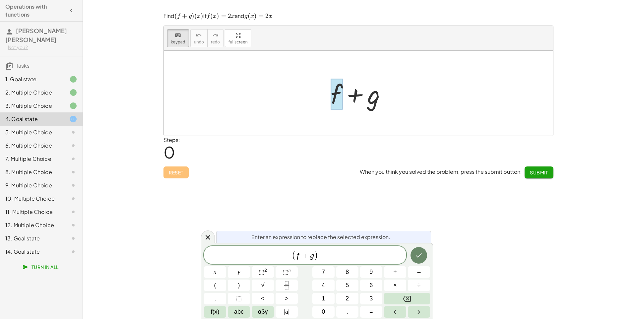
click at [422, 254] on icon "Done" at bounding box center [419, 255] width 8 height 8
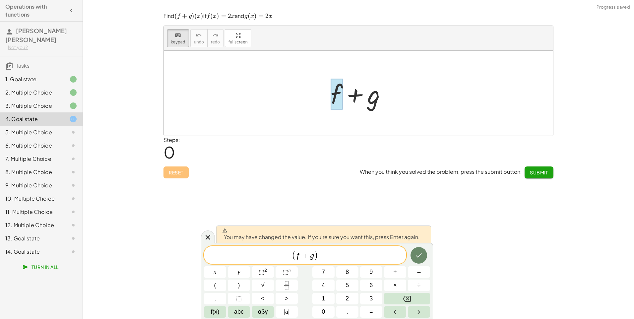
click at [417, 251] on button "Done" at bounding box center [419, 255] width 17 height 17
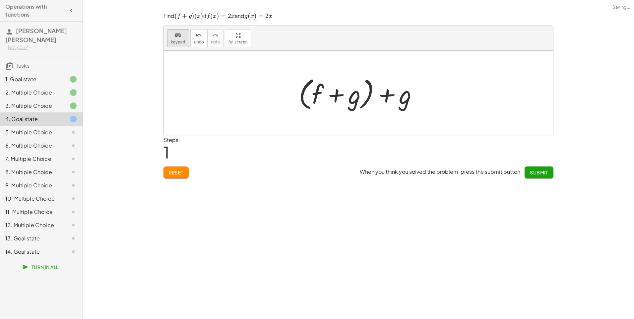
click at [183, 31] on button "keyboard keypad" at bounding box center [178, 38] width 22 height 18
click at [392, 90] on div at bounding box center [392, 95] width 37 height 30
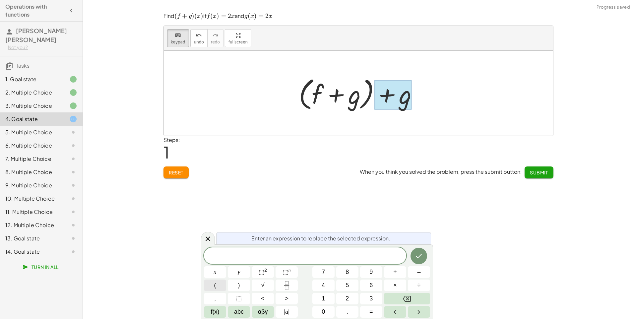
click at [216, 283] on span "(" at bounding box center [215, 285] width 2 height 9
click at [215, 267] on button "x" at bounding box center [215, 272] width 22 height 12
drag, startPoint x: 244, startPoint y: 279, endPoint x: 234, endPoint y: 283, distance: 10.4
click at [242, 280] on div "( x ​ ) x y ⬚ 2 ⬚ n 7 8 9 + – ( ) √ 4 5 6 × ÷ , ⬚ < > 1 2 3 f(x) abc αβγ | a | …" at bounding box center [317, 282] width 226 height 72
click at [365, 314] on button "=" at bounding box center [371, 312] width 22 height 12
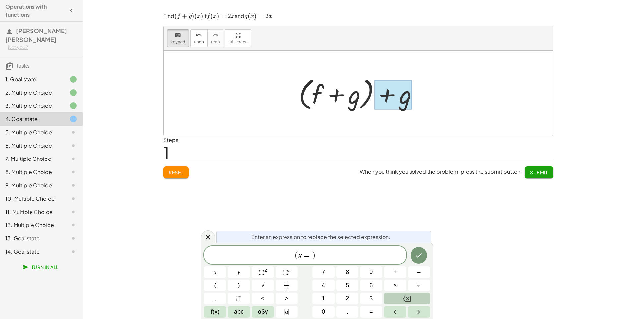
click at [401, 298] on button "Backspace" at bounding box center [407, 299] width 46 height 12
click at [323, 255] on span "( x ) ​" at bounding box center [305, 255] width 202 height 11
click at [370, 316] on span "=" at bounding box center [372, 311] width 4 height 9
click at [427, 254] on button "Done" at bounding box center [419, 255] width 17 height 17
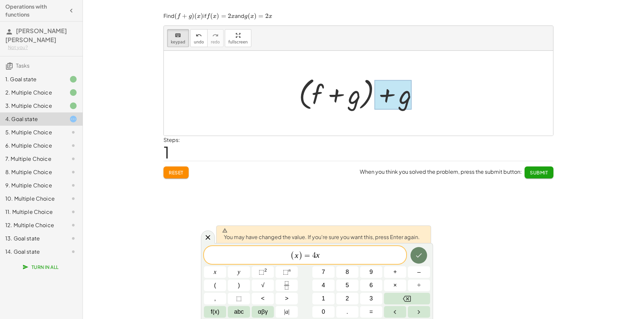
click at [427, 254] on button "Done" at bounding box center [419, 255] width 17 height 17
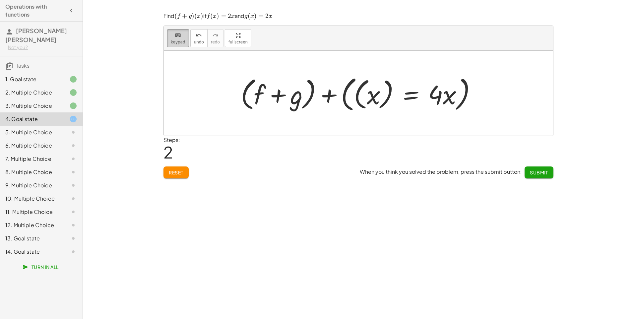
click at [181, 41] on span "keypad" at bounding box center [178, 42] width 15 height 5
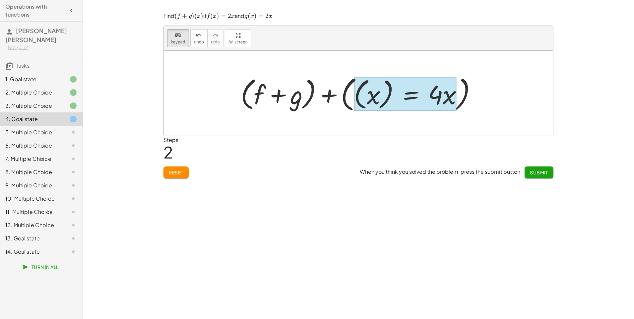
click at [397, 94] on div at bounding box center [405, 95] width 102 height 34
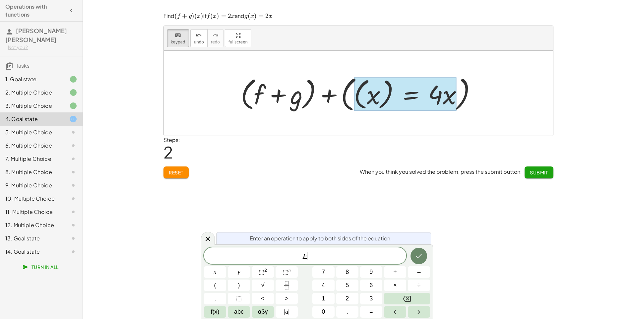
click at [423, 256] on icon "Done" at bounding box center [419, 256] width 8 height 8
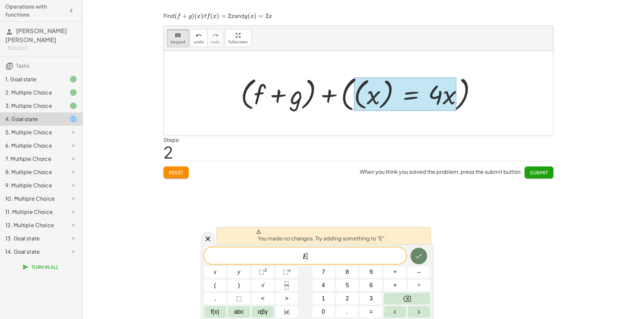
click at [423, 256] on icon "Done" at bounding box center [419, 256] width 8 height 8
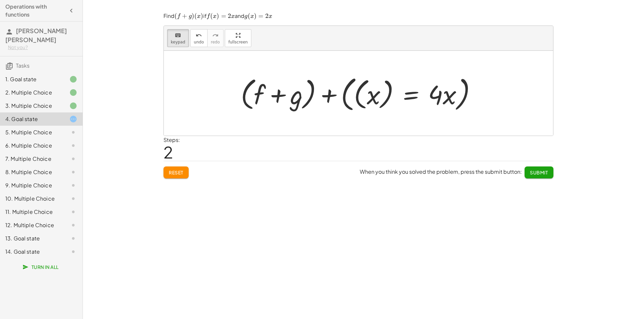
click at [551, 172] on button "Submit" at bounding box center [539, 173] width 29 height 12
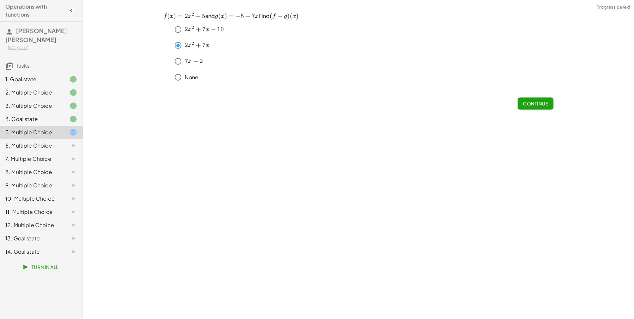
click at [536, 103] on span "Continue" at bounding box center [535, 104] width 25 height 6
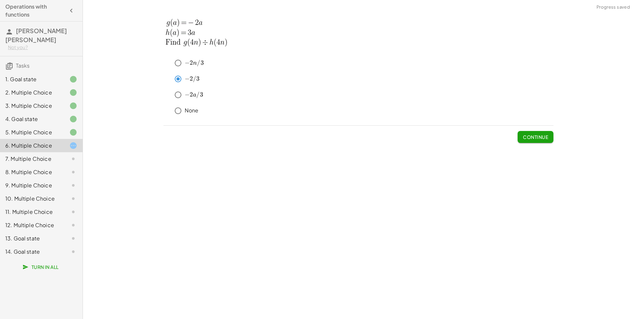
click at [539, 134] on span "Continue" at bounding box center [535, 137] width 25 height 6
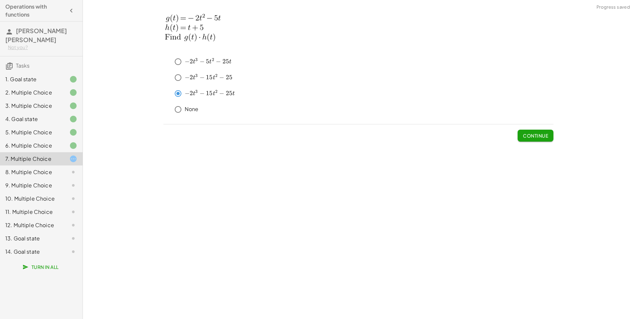
click at [523, 140] on button "Continue" at bounding box center [536, 136] width 36 height 12
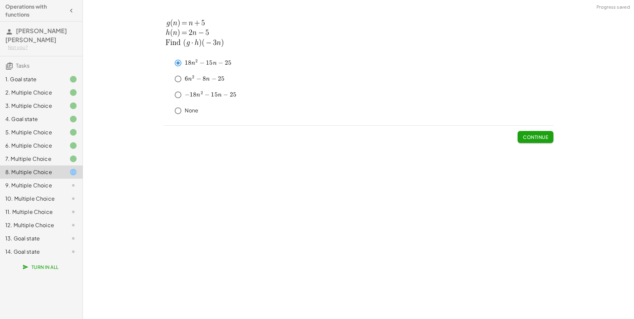
click at [539, 135] on span "Continue" at bounding box center [535, 137] width 25 height 6
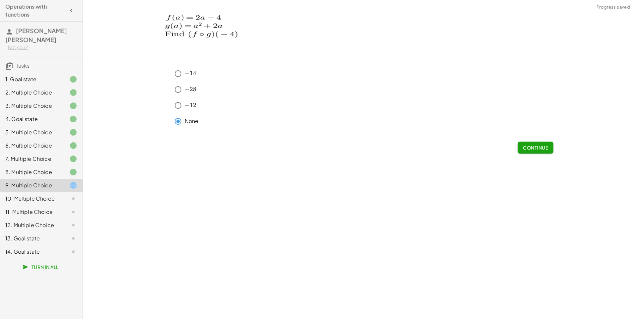
click at [530, 151] on button "Continue" at bounding box center [536, 148] width 36 height 12
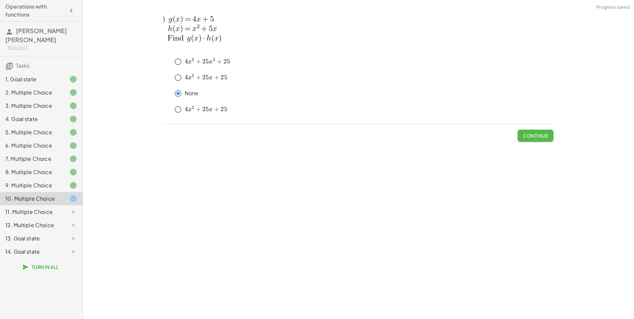
click at [546, 139] on button "Continue" at bounding box center [536, 136] width 36 height 12
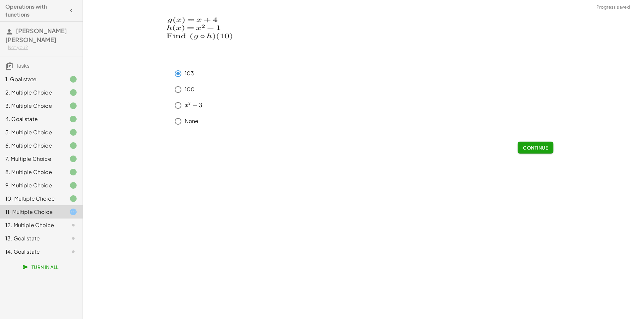
click at [525, 153] on button "Continue" at bounding box center [536, 148] width 36 height 12
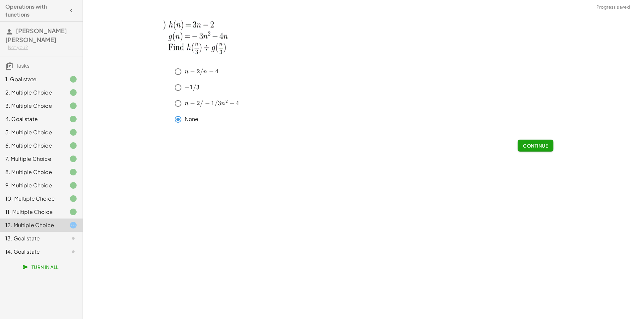
click at [545, 149] on button "Continue" at bounding box center [536, 146] width 36 height 12
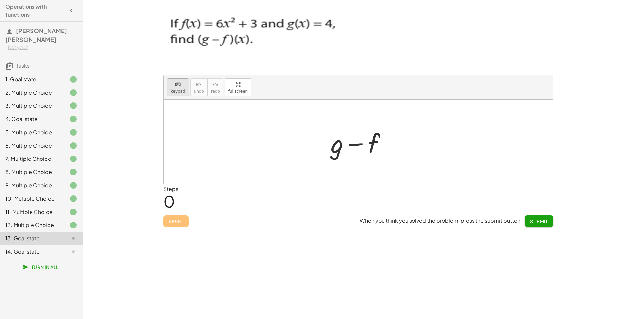
click at [186, 90] on button "keyboard keypad" at bounding box center [178, 87] width 22 height 18
click at [331, 148] on div at bounding box center [337, 143] width 13 height 31
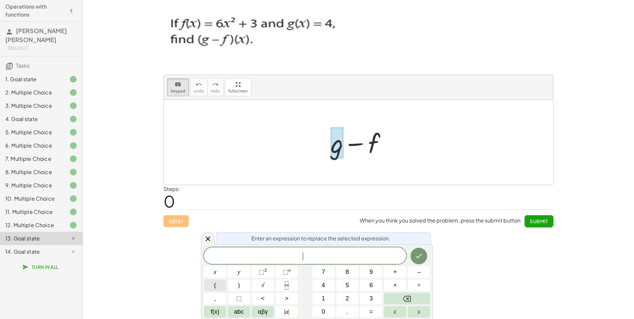
click at [218, 282] on button "(" at bounding box center [215, 286] width 22 height 12
click at [420, 273] on span "–" at bounding box center [418, 272] width 3 height 9
click at [242, 282] on button ")" at bounding box center [239, 286] width 22 height 12
click at [412, 253] on button "Done" at bounding box center [419, 255] width 17 height 17
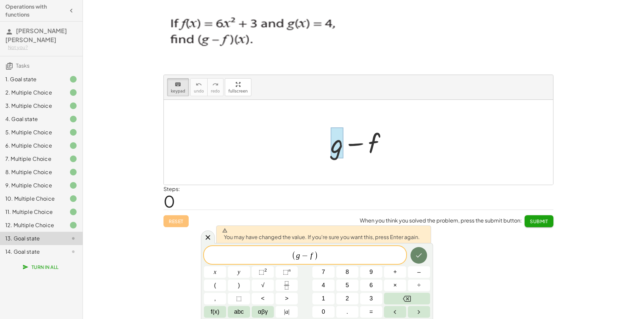
click at [412, 253] on button "Done" at bounding box center [419, 255] width 17 height 17
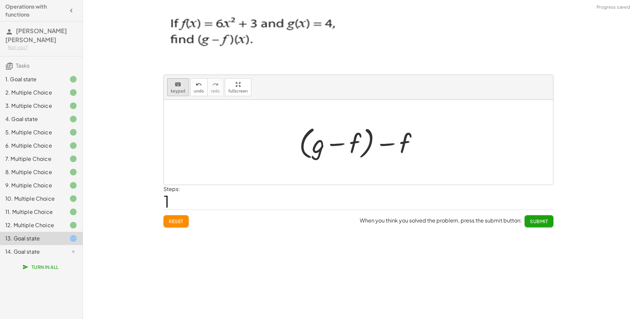
click at [182, 90] on span "keypad" at bounding box center [178, 91] width 15 height 5
click at [399, 141] on div at bounding box center [393, 144] width 37 height 30
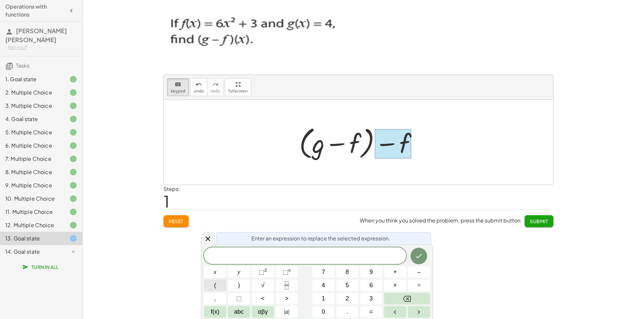
click at [214, 283] on button "(" at bounding box center [215, 286] width 22 height 12
click at [242, 282] on button ")" at bounding box center [239, 286] width 22 height 12
click at [373, 309] on button "=" at bounding box center [371, 312] width 22 height 12
click at [415, 270] on button "–" at bounding box center [419, 272] width 22 height 12
click at [367, 284] on button "6" at bounding box center [371, 286] width 22 height 12
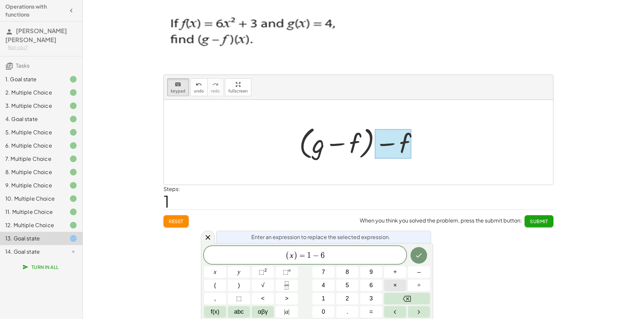
click at [400, 282] on button "×" at bounding box center [395, 286] width 22 height 12
click at [410, 298] on icon "Backspace" at bounding box center [407, 299] width 8 height 8
click at [264, 268] on sup "2" at bounding box center [265, 270] width 3 height 5
click at [420, 253] on icon "Done" at bounding box center [419, 254] width 8 height 8
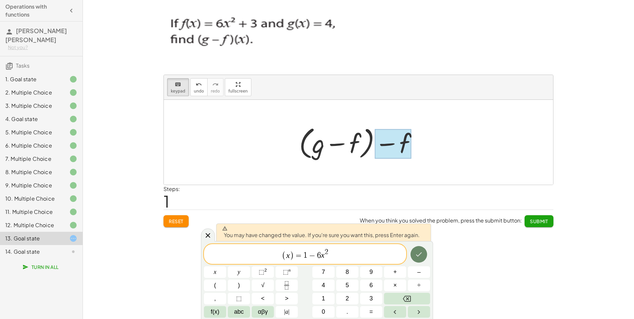
click at [420, 253] on icon "Done" at bounding box center [419, 254] width 8 height 8
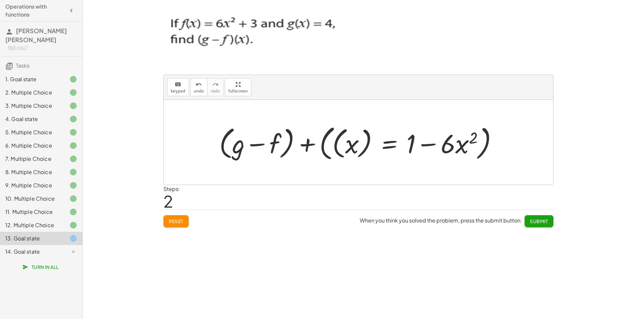
click at [542, 219] on span "Submit" at bounding box center [539, 221] width 18 height 6
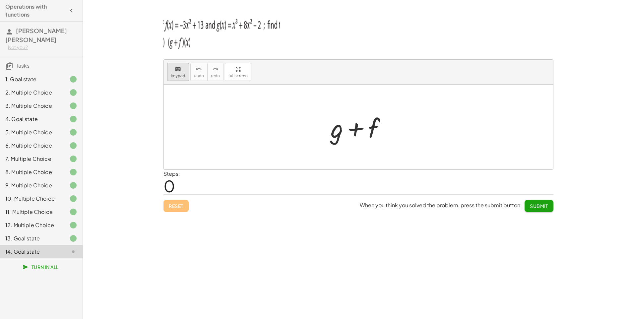
click at [182, 76] on span "keypad" at bounding box center [178, 76] width 15 height 5
click at [333, 134] on div at bounding box center [337, 127] width 13 height 31
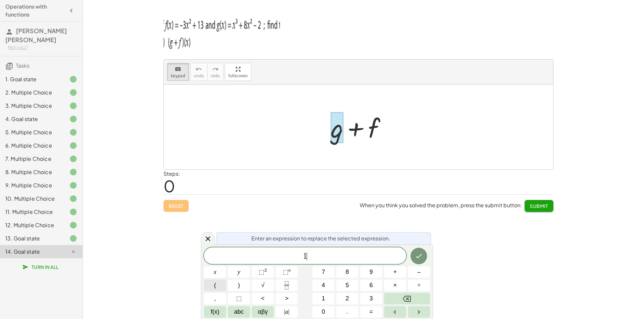
click at [223, 283] on button "(" at bounding box center [215, 286] width 22 height 12
click at [397, 275] on span "+" at bounding box center [395, 272] width 4 height 9
click at [237, 282] on button ")" at bounding box center [239, 286] width 22 height 12
click at [220, 281] on button "(" at bounding box center [215, 286] width 22 height 12
click at [220, 273] on button "x" at bounding box center [215, 272] width 22 height 12
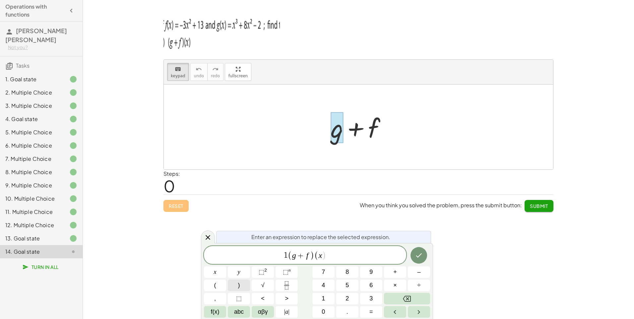
click at [242, 285] on button ")" at bounding box center [239, 286] width 22 height 12
click at [367, 311] on button "=" at bounding box center [371, 312] width 22 height 12
click at [215, 281] on span "(" at bounding box center [215, 285] width 2 height 9
click at [218, 275] on button "x" at bounding box center [215, 272] width 22 height 12
click at [256, 274] on button "⬚ 2" at bounding box center [263, 272] width 22 height 12
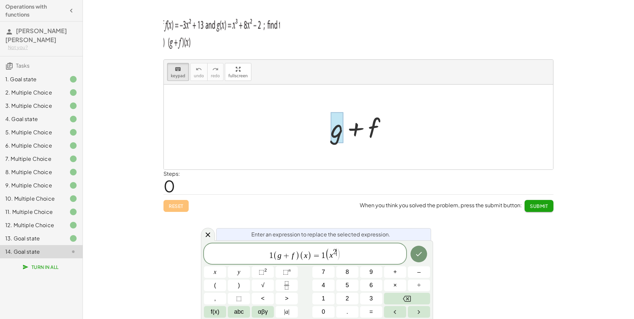
click at [336, 249] on span "( x 2 ​ )" at bounding box center [333, 254] width 16 height 12
click at [336, 255] on span "( x 3 ​ )" at bounding box center [333, 254] width 16 height 12
click at [337, 258] on span ")" at bounding box center [339, 254] width 5 height 13
click at [337, 253] on span ")" at bounding box center [339, 254] width 5 height 13
click at [398, 273] on button "+" at bounding box center [395, 272] width 22 height 12
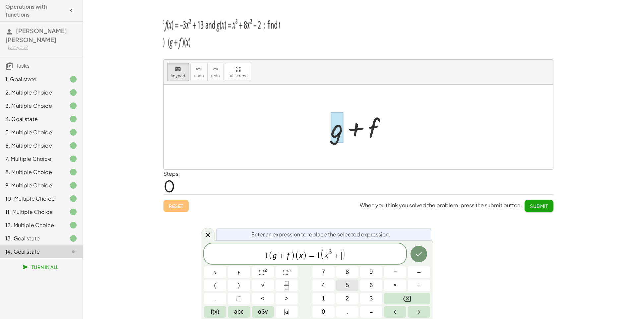
click at [345, 285] on button "5" at bounding box center [347, 286] width 22 height 12
click at [220, 270] on button "x" at bounding box center [215, 272] width 22 height 12
click at [262, 271] on span "⬚" at bounding box center [262, 272] width 6 height 7
click at [393, 272] on span "+" at bounding box center [395, 272] width 4 height 9
click at [324, 298] on span "1" at bounding box center [323, 298] width 3 height 9
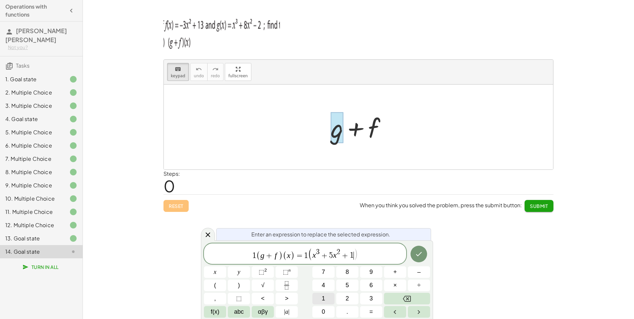
click at [324, 298] on span "1" at bounding box center [323, 298] width 3 height 9
click at [245, 283] on button ")" at bounding box center [239, 286] width 22 height 12
click at [421, 256] on icon "Done" at bounding box center [419, 254] width 8 height 8
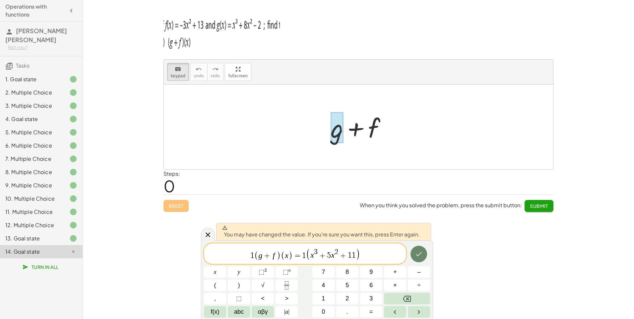
click at [421, 256] on icon "Done" at bounding box center [419, 254] width 8 height 8
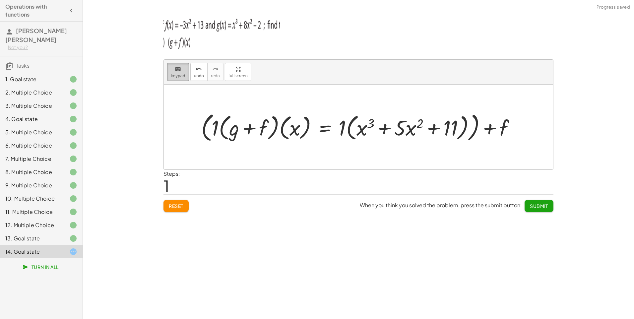
click at [179, 76] on span "keypad" at bounding box center [178, 76] width 15 height 5
click at [489, 128] on div at bounding box center [494, 128] width 29 height 24
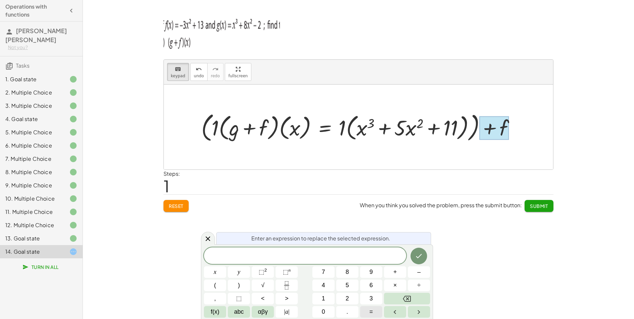
click at [373, 315] on span "=" at bounding box center [372, 311] width 4 height 9
click at [217, 275] on button "x" at bounding box center [215, 272] width 22 height 12
click at [260, 269] on span "⬚" at bounding box center [262, 272] width 6 height 7
click at [314, 250] on span "= x 2 ​" at bounding box center [305, 255] width 202 height 12
click at [311, 254] on span "2" at bounding box center [312, 252] width 4 height 7
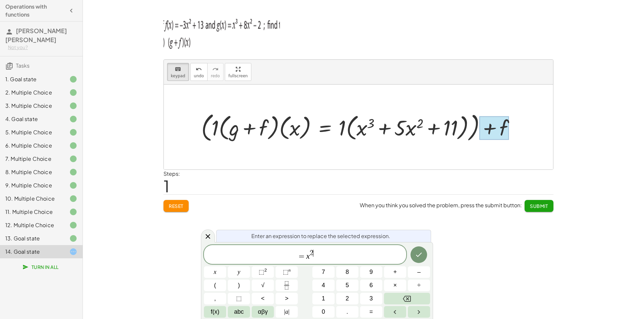
click at [313, 253] on span "2 ​" at bounding box center [312, 253] width 4 height 7
click at [314, 258] on span "= x 3 ​" at bounding box center [305, 255] width 202 height 12
click at [393, 274] on button "+" at bounding box center [395, 272] width 22 height 12
click at [349, 280] on button "5" at bounding box center [347, 286] width 22 height 12
click at [392, 283] on button "×" at bounding box center [395, 286] width 22 height 12
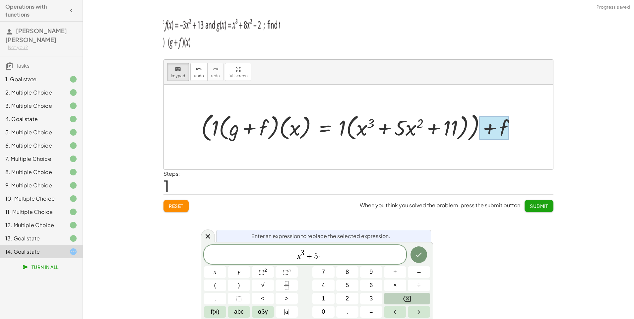
click at [410, 299] on icon "Backspace" at bounding box center [407, 299] width 8 height 8
click at [222, 271] on button "x" at bounding box center [215, 272] width 22 height 12
click at [271, 274] on button "⬚ 2" at bounding box center [263, 272] width 22 height 12
click at [397, 271] on button "+" at bounding box center [395, 272] width 22 height 12
click at [325, 298] on span "1" at bounding box center [323, 298] width 3 height 9
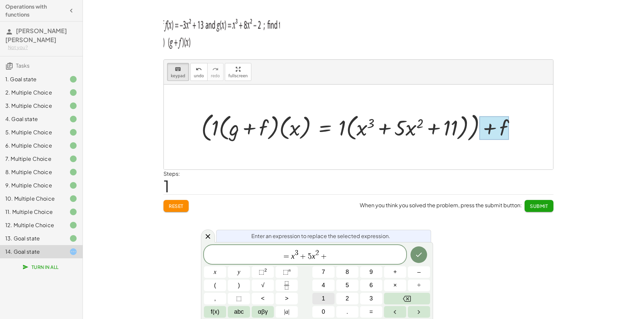
click at [325, 298] on span "1" at bounding box center [323, 298] width 3 height 9
click at [412, 256] on button "Done" at bounding box center [419, 254] width 17 height 17
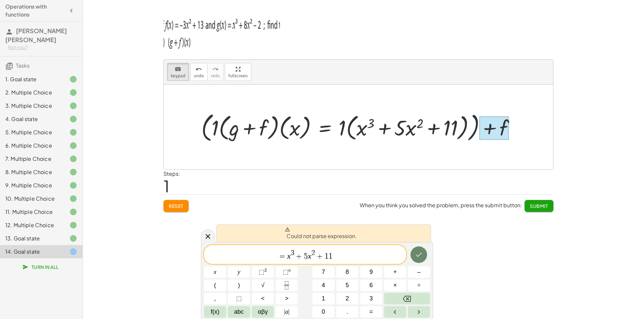
click at [412, 256] on button "Done" at bounding box center [419, 254] width 17 height 17
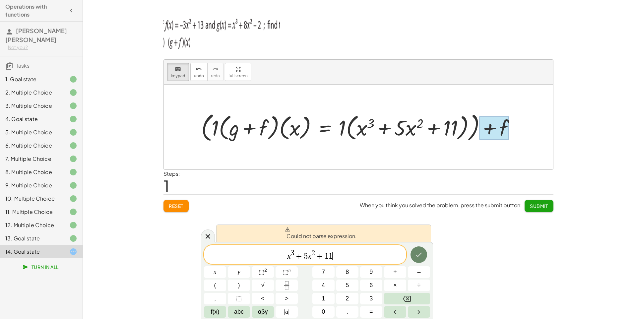
click at [412, 256] on button "Done" at bounding box center [419, 254] width 17 height 17
click at [287, 252] on var "x" at bounding box center [289, 256] width 4 height 9
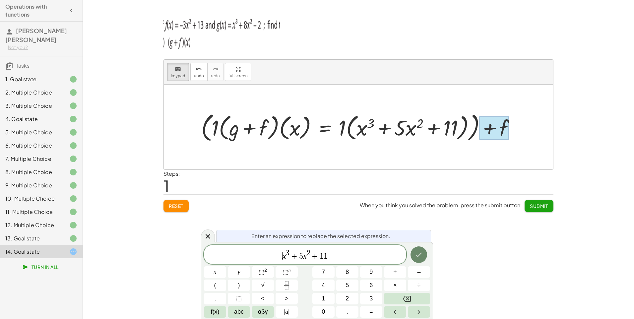
click at [425, 252] on button "Done" at bounding box center [419, 254] width 17 height 17
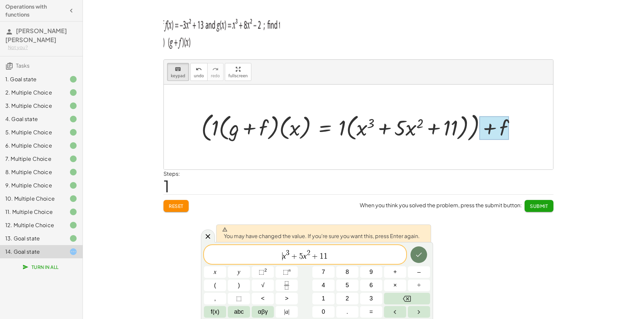
click at [425, 252] on button "Done" at bounding box center [419, 254] width 17 height 17
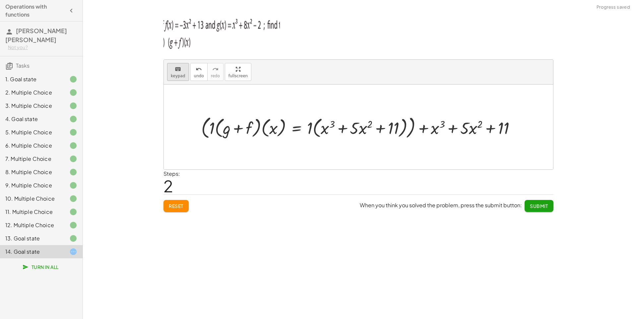
click at [171, 72] on div "keyboard" at bounding box center [178, 69] width 15 height 8
click at [396, 131] on div at bounding box center [386, 128] width 27 height 18
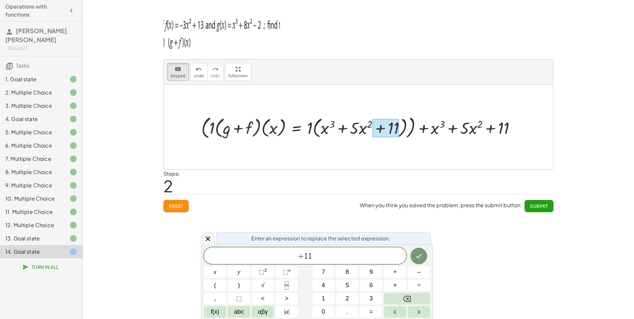
click at [315, 246] on div "Enter an expression to replace the selected expression. + 1 1 x y ⬚ 2 ⬚ n 7 8 9…" at bounding box center [317, 281] width 232 height 75
click at [316, 254] on span "+ 1 1" at bounding box center [305, 256] width 202 height 9
click at [238, 284] on span ")" at bounding box center [239, 285] width 2 height 9
click at [362, 313] on button "=" at bounding box center [371, 312] width 22 height 12
click at [419, 257] on icon "Done" at bounding box center [419, 255] width 6 height 4
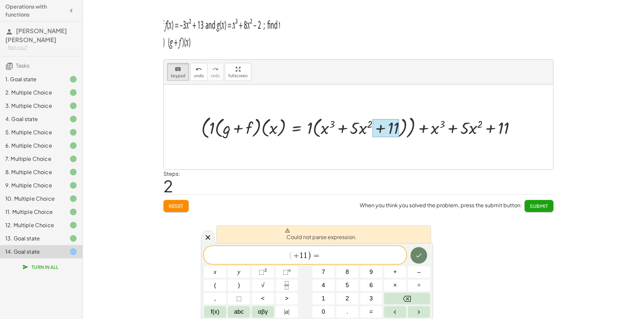
click at [419, 257] on icon "Done" at bounding box center [419, 255] width 6 height 4
click at [419, 235] on div "Could not parse expression." at bounding box center [323, 235] width 215 height 18
click at [418, 223] on div "keyboard keypad undo undo redo redo fullscreen + g + f + ( + g + f ) + f + ( + …" at bounding box center [358, 159] width 551 height 319
click at [249, 213] on div "keyboard keypad undo undo redo redo fullscreen + g + f + ( · 1 · ( + g + f ) · …" at bounding box center [359, 112] width 398 height 208
click at [416, 298] on button "Backspace" at bounding box center [407, 299] width 46 height 12
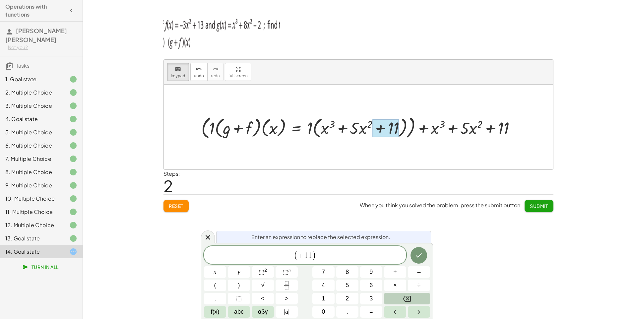
click at [416, 298] on button "Backspace" at bounding box center [407, 299] width 46 height 12
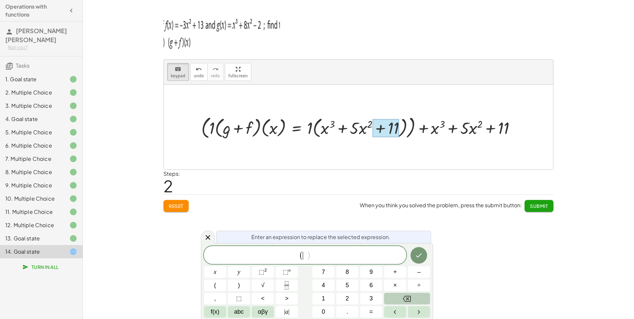
click at [416, 298] on button "Backspace" at bounding box center [407, 299] width 46 height 12
click at [415, 256] on icon "Done" at bounding box center [419, 256] width 8 height 8
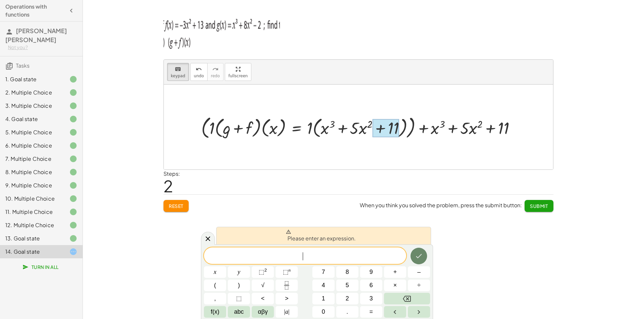
click at [415, 256] on icon "Done" at bounding box center [419, 256] width 8 height 8
click at [211, 238] on icon at bounding box center [208, 239] width 8 height 8
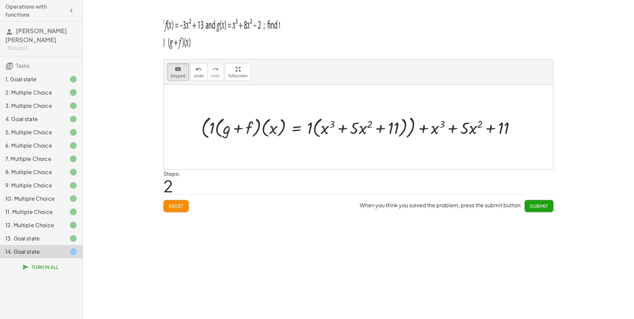
click at [542, 207] on span "Submit" at bounding box center [539, 206] width 18 height 6
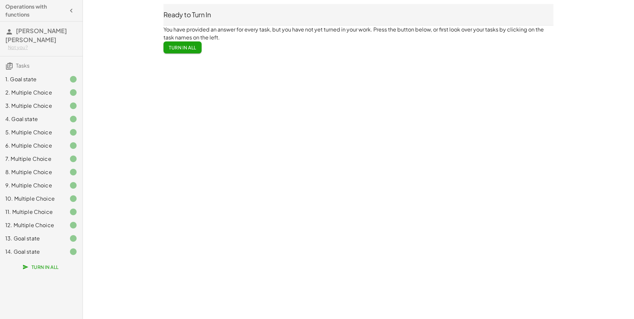
click at [41, 99] on div "1. Goal state" at bounding box center [41, 105] width 83 height 13
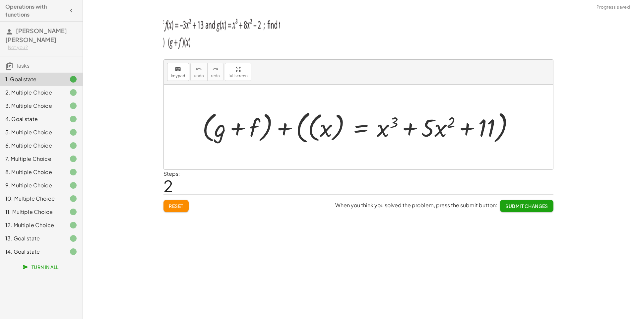
click at [43, 112] on div "2. Multiple Choice" at bounding box center [41, 118] width 83 height 13
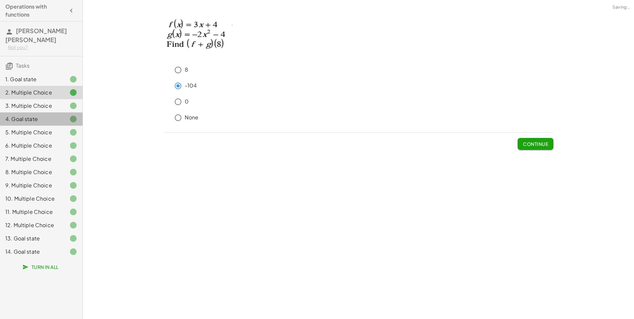
click at [42, 115] on div "4. Goal state" at bounding box center [31, 119] width 53 height 8
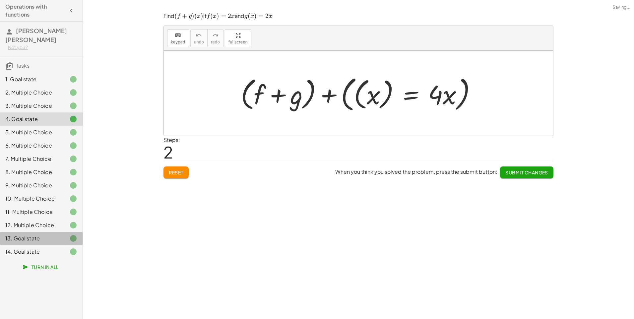
click at [42, 235] on div "13. Goal state" at bounding box center [41, 238] width 83 height 13
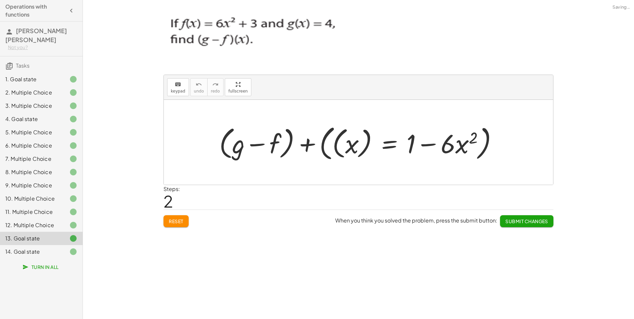
click at [42, 250] on div "14. Goal state" at bounding box center [41, 251] width 83 height 13
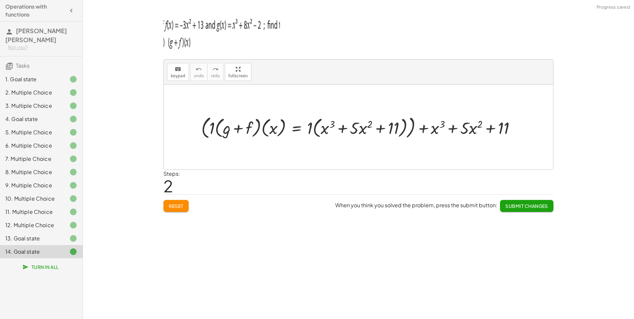
click at [44, 264] on span "Turn In All" at bounding box center [41, 267] width 35 height 6
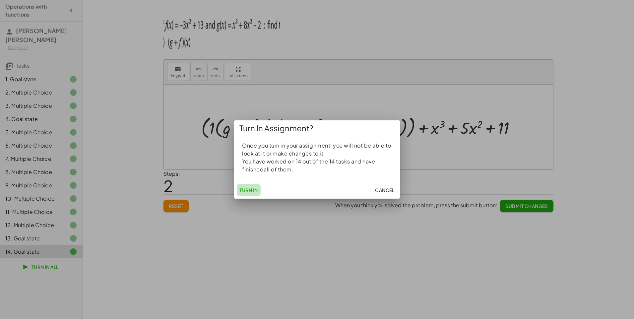
click at [250, 192] on span "Turn In" at bounding box center [248, 190] width 19 height 6
click at [250, 188] on span "Turn In" at bounding box center [248, 190] width 19 height 6
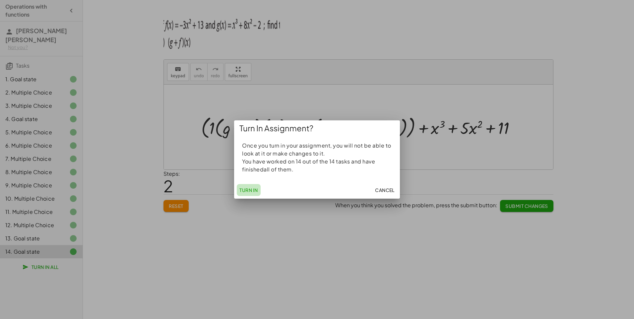
click at [250, 188] on span "Turn In" at bounding box center [248, 190] width 19 height 6
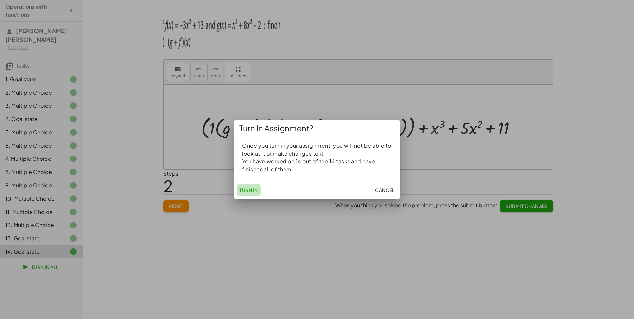
click at [250, 188] on span "Turn In" at bounding box center [248, 190] width 19 height 6
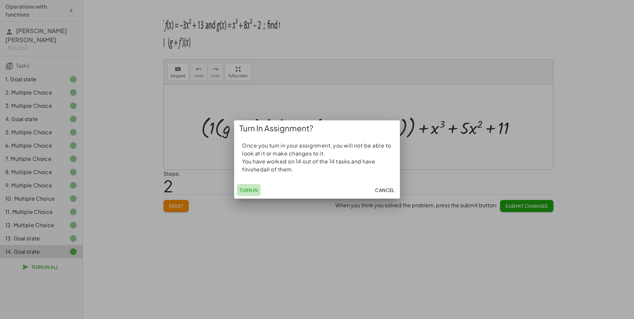
click at [250, 188] on span "Turn In" at bounding box center [248, 190] width 19 height 6
click at [383, 192] on span "Cancel" at bounding box center [385, 190] width 20 height 6
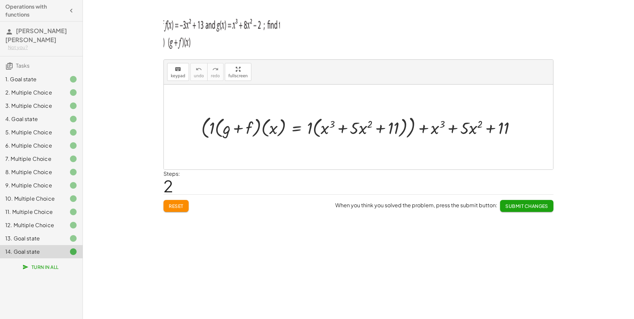
click at [53, 264] on span "Turn In All" at bounding box center [41, 267] width 35 height 6
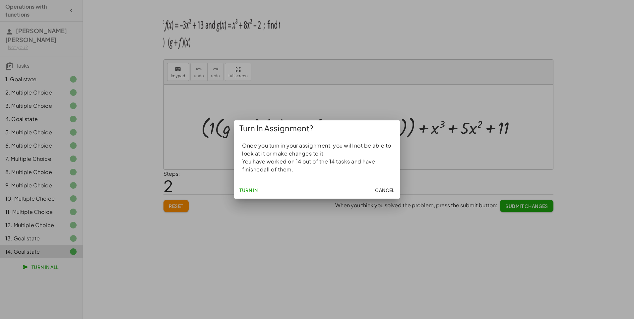
click at [243, 190] on span "Turn In" at bounding box center [248, 190] width 19 height 6
click at [424, 74] on div at bounding box center [317, 159] width 634 height 319
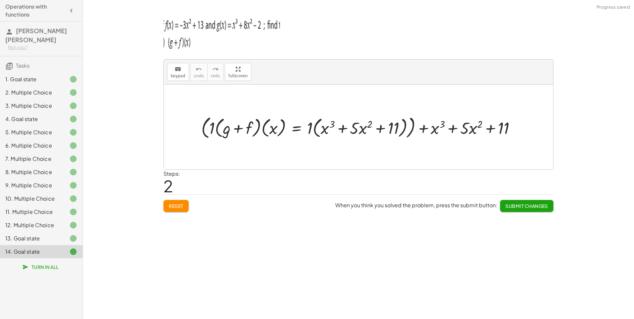
click at [523, 205] on span "Submit Changes" at bounding box center [527, 206] width 43 height 6
click at [30, 262] on button "Turn In All" at bounding box center [41, 267] width 45 height 12
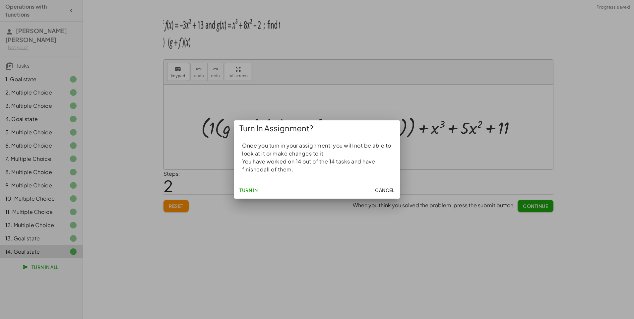
click at [245, 194] on button "Turn In" at bounding box center [249, 190] width 24 height 12
click at [245, 196] on div "Turn In Cancel" at bounding box center [317, 189] width 166 height 17
click at [245, 189] on span "Turn In" at bounding box center [248, 190] width 19 height 6
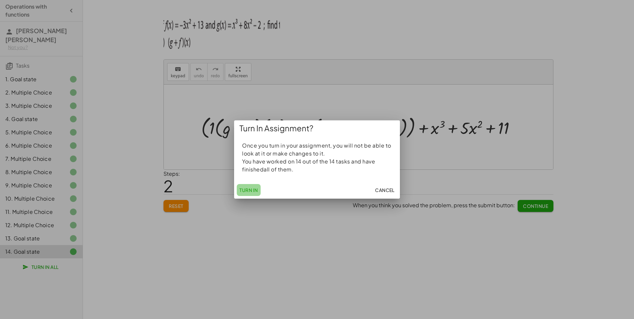
click at [245, 189] on span "Turn In" at bounding box center [248, 190] width 19 height 6
click at [385, 194] on button "Cancel" at bounding box center [385, 190] width 25 height 12
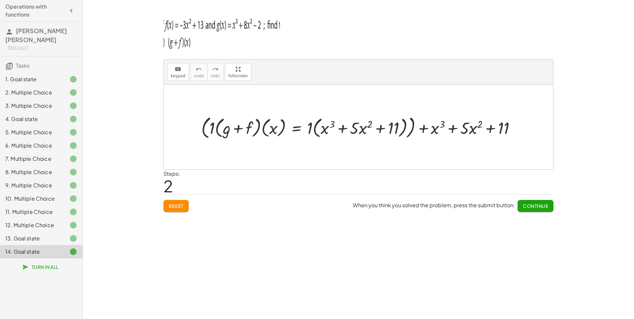
click at [45, 75] on div "1. Goal state" at bounding box center [31, 79] width 53 height 8
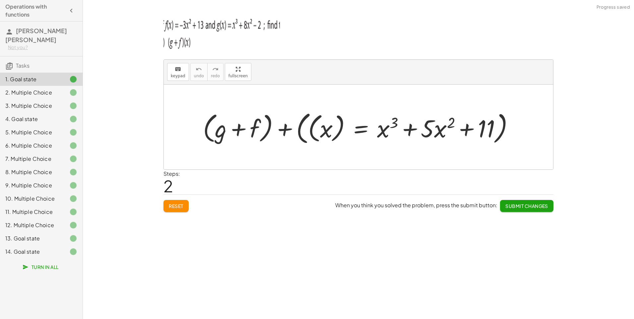
click at [44, 57] on h3 "Tasks" at bounding box center [41, 63] width 83 height 14
drag, startPoint x: 46, startPoint y: 266, endPoint x: 46, endPoint y: 260, distance: 6.3
click at [46, 264] on div "Operations with functions [PERSON_NAME] [PERSON_NAME] Not you? Tasks 1. Goal st…" at bounding box center [41, 159] width 83 height 319
click at [45, 264] on span "Turn In All" at bounding box center [41, 267] width 35 height 6
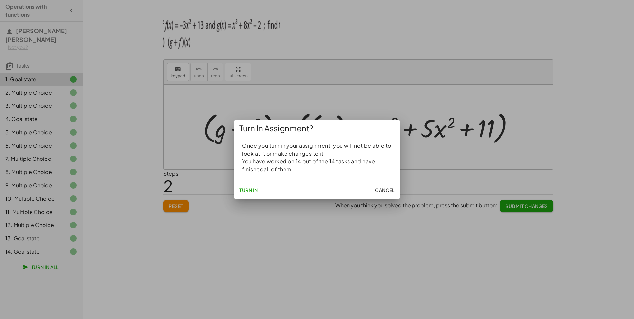
click at [250, 189] on span "Turn In" at bounding box center [248, 190] width 19 height 6
click at [367, 190] on div "Turn In Cancel" at bounding box center [317, 189] width 166 height 17
click at [377, 188] on span "Cancel" at bounding box center [385, 190] width 20 height 6
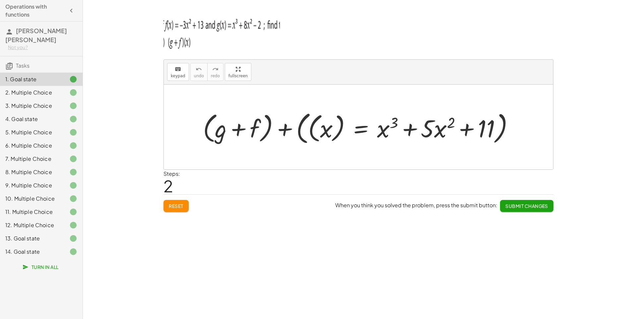
click at [33, 249] on div "14. Goal state" at bounding box center [41, 251] width 83 height 13
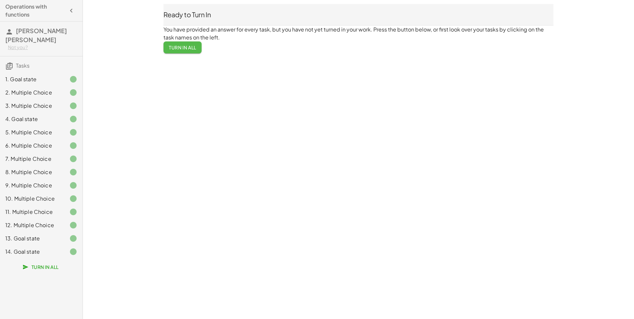
click at [178, 45] on span "Turn In All" at bounding box center [183, 47] width 28 height 6
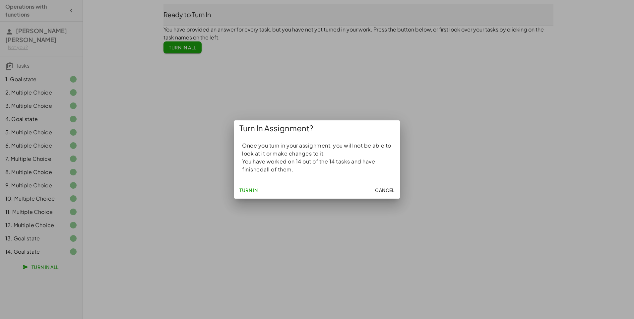
click at [246, 189] on span "Turn In" at bounding box center [248, 190] width 19 height 6
